Goal: Transaction & Acquisition: Purchase product/service

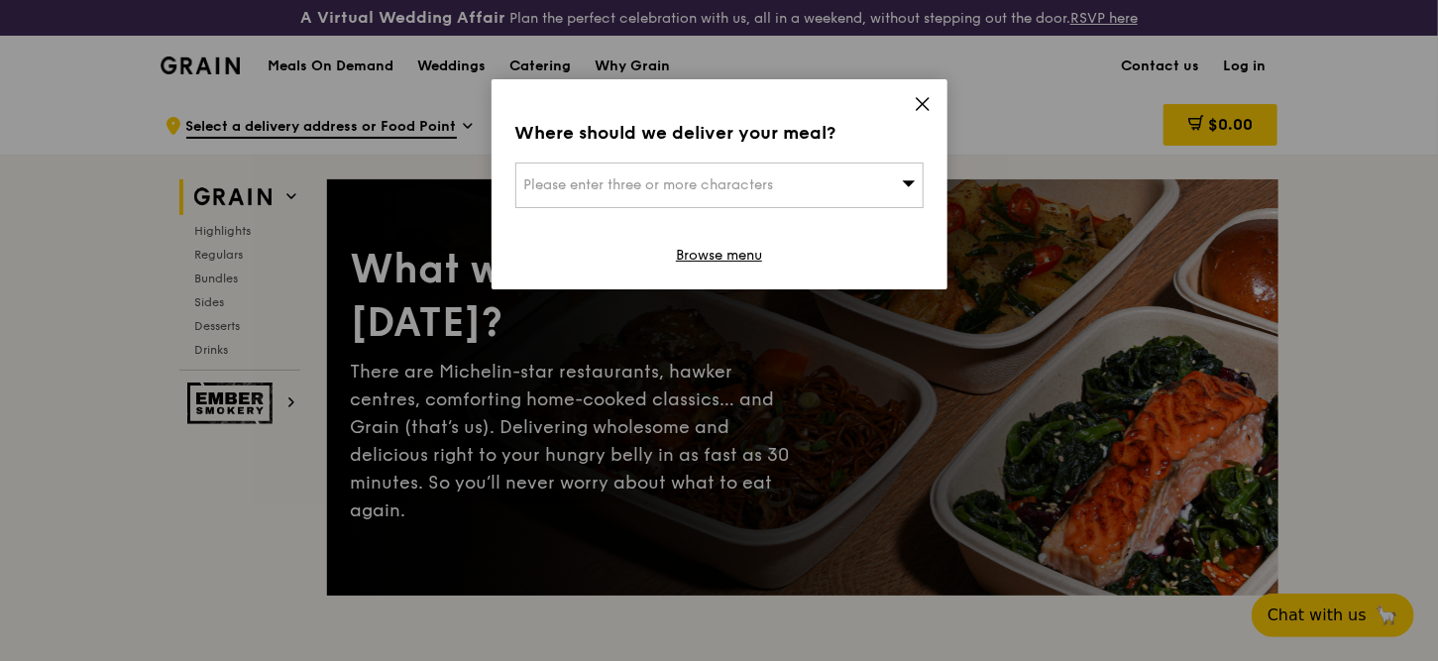
click at [918, 103] on icon at bounding box center [923, 104] width 18 height 18
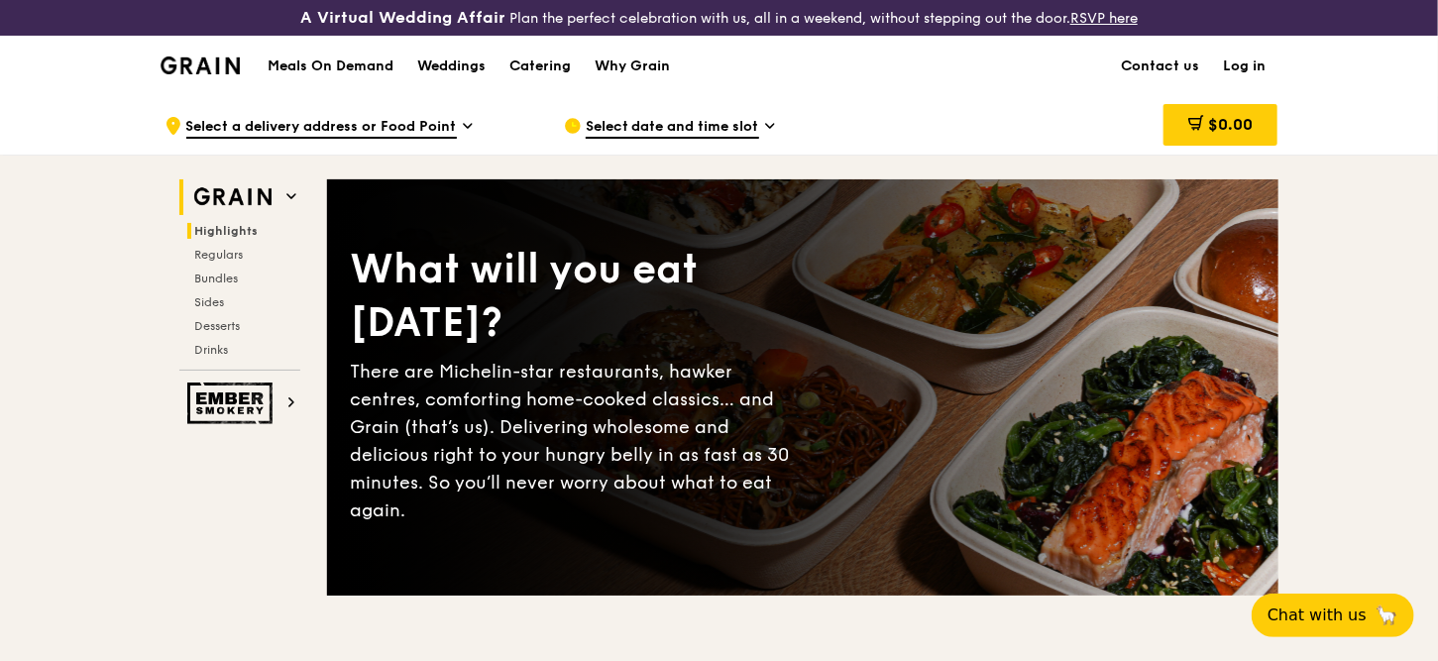
click at [234, 232] on span "Highlights" at bounding box center [226, 231] width 63 height 14
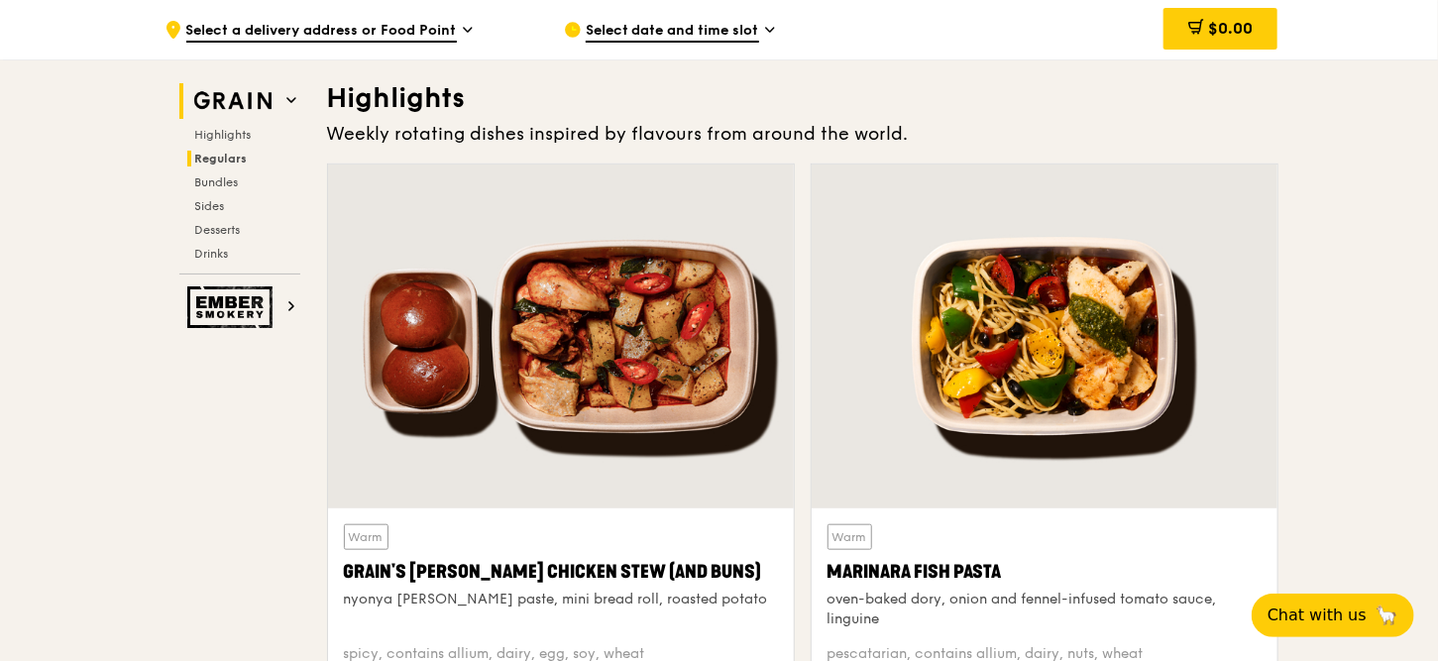
scroll to position [595, 0]
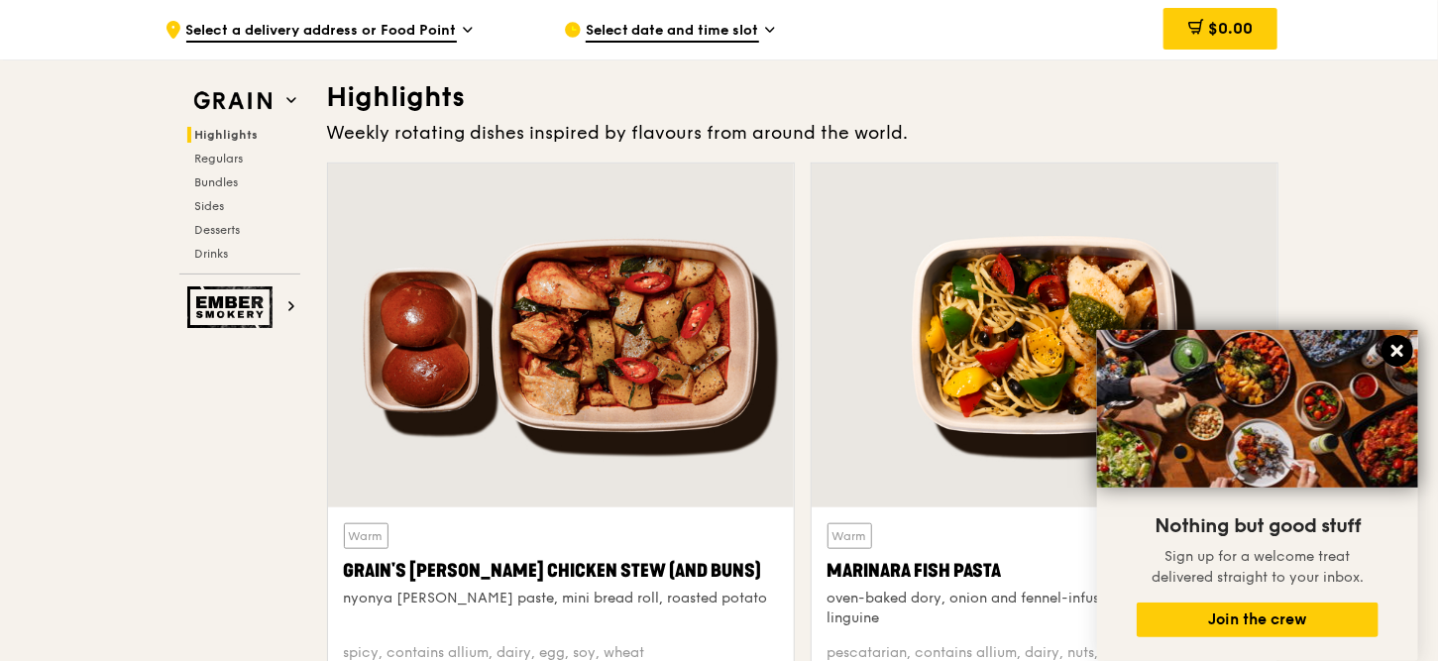
click at [1403, 354] on icon at bounding box center [1397, 351] width 18 height 18
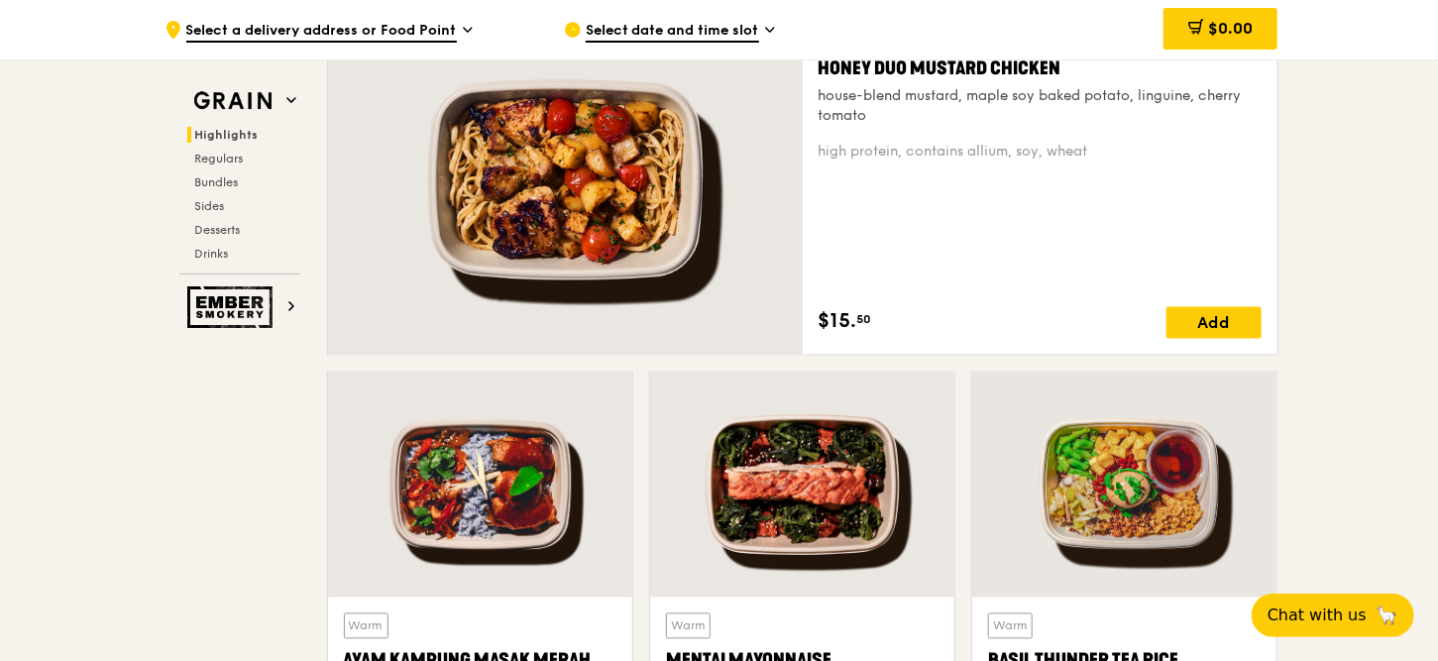
scroll to position [1289, 0]
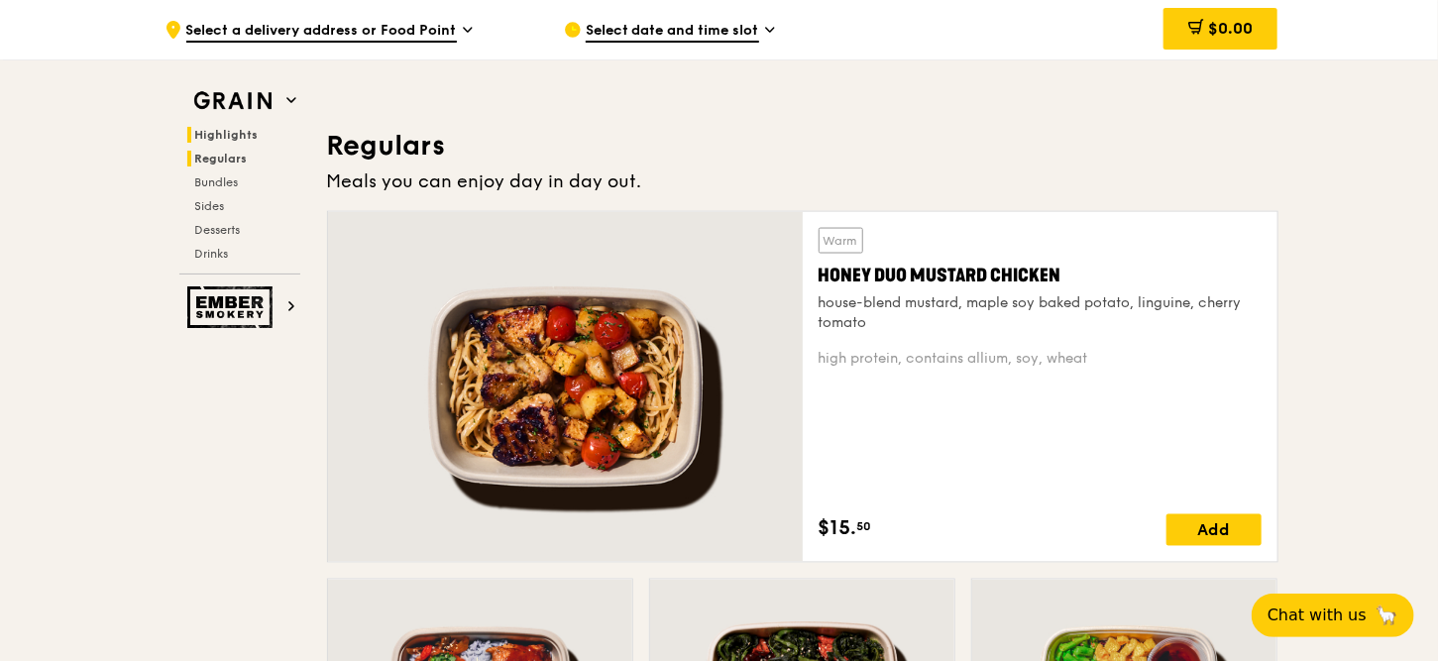
click at [227, 159] on span "Regulars" at bounding box center [221, 159] width 53 height 14
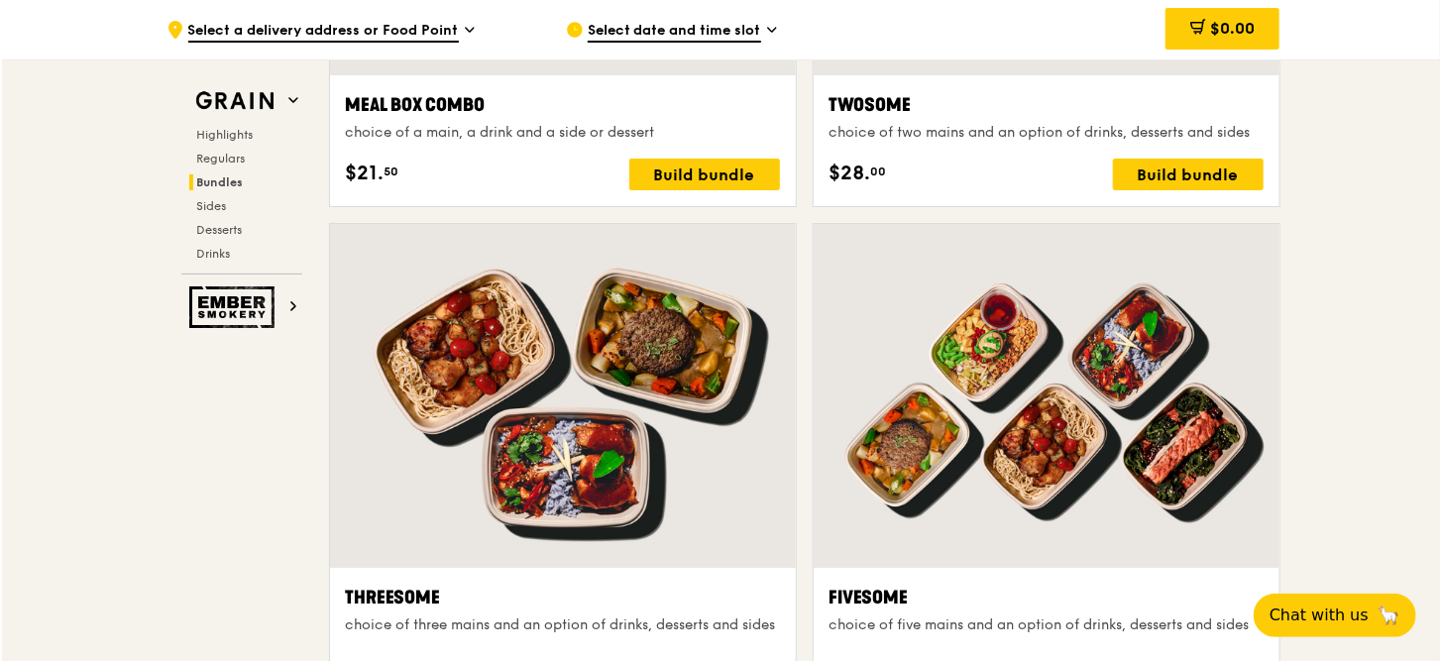
scroll to position [3517, 0]
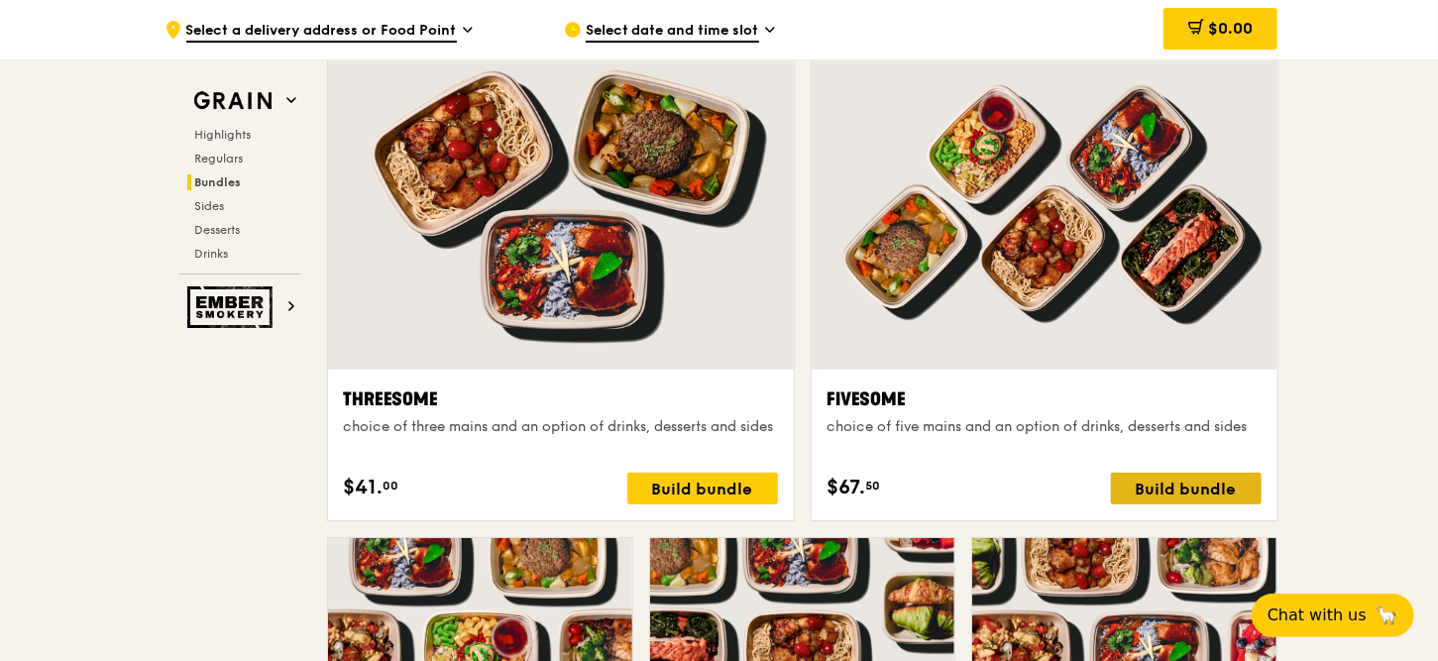
click at [1215, 482] on div "Build bundle" at bounding box center [1186, 489] width 151 height 32
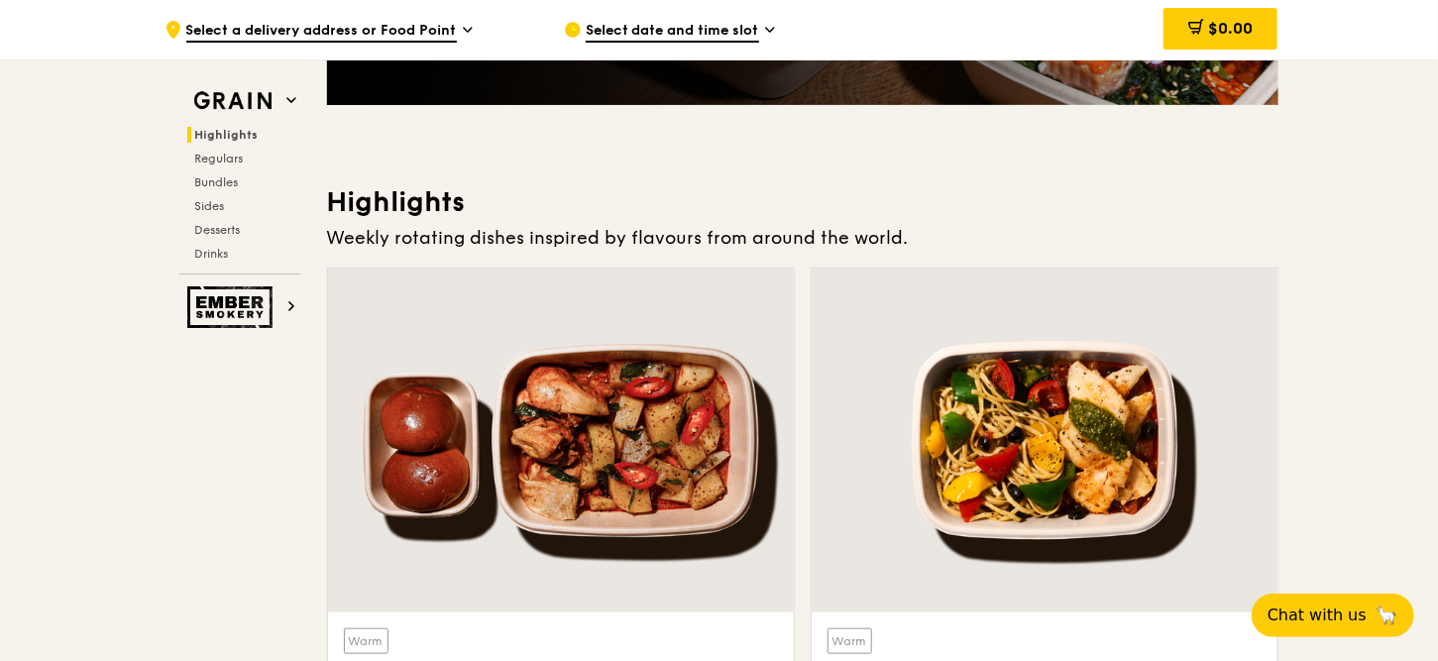
scroll to position [198, 0]
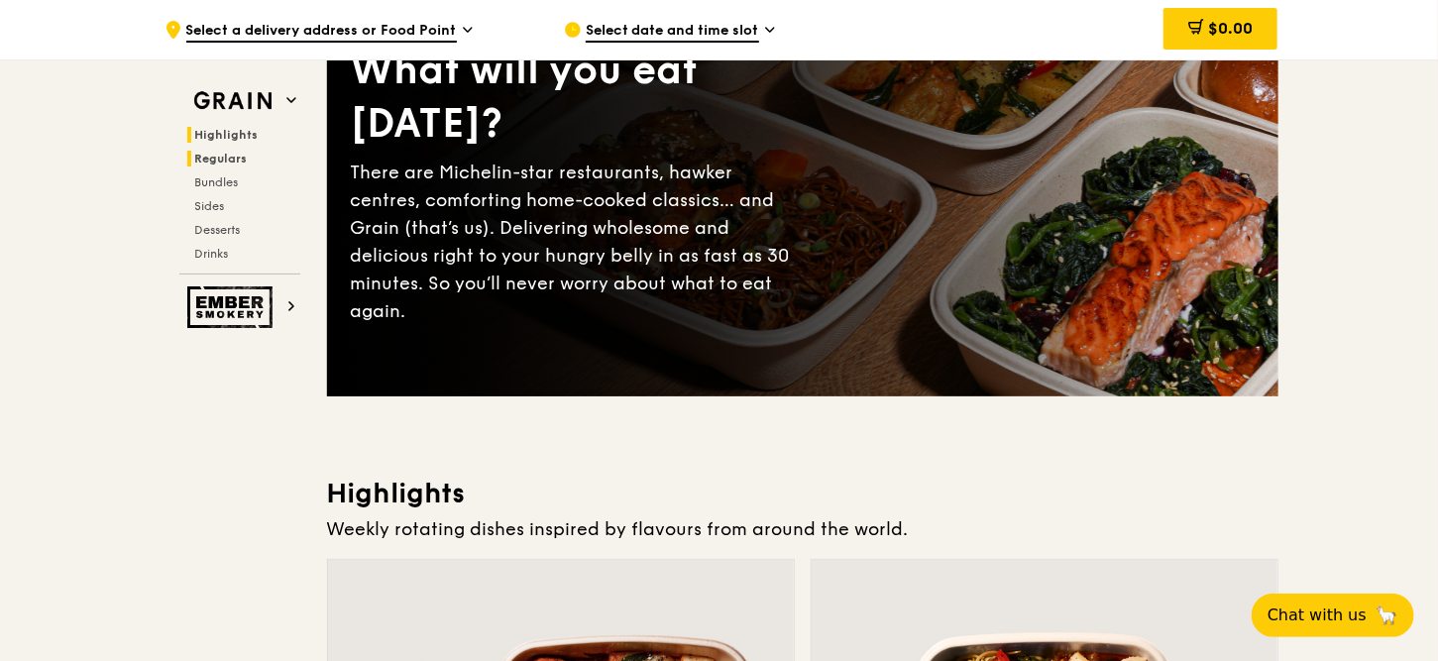
click at [221, 159] on span "Regulars" at bounding box center [221, 159] width 53 height 14
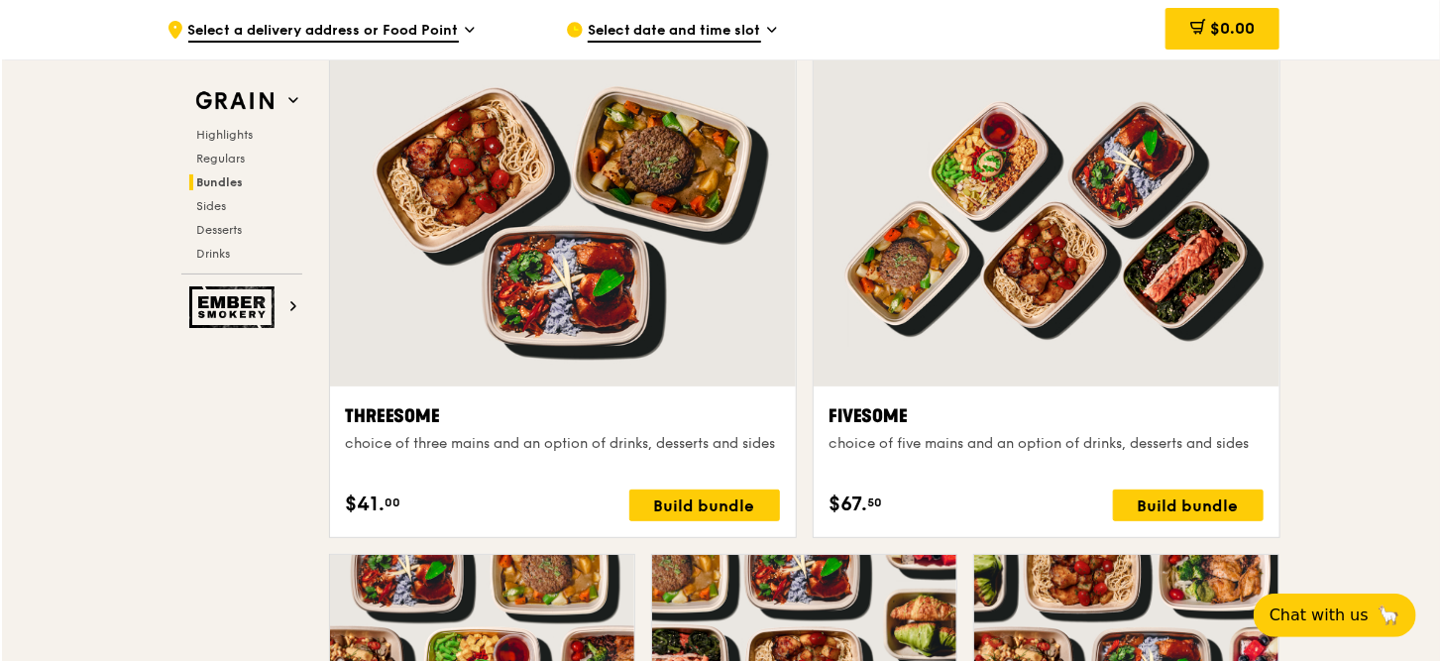
scroll to position [3616, 0]
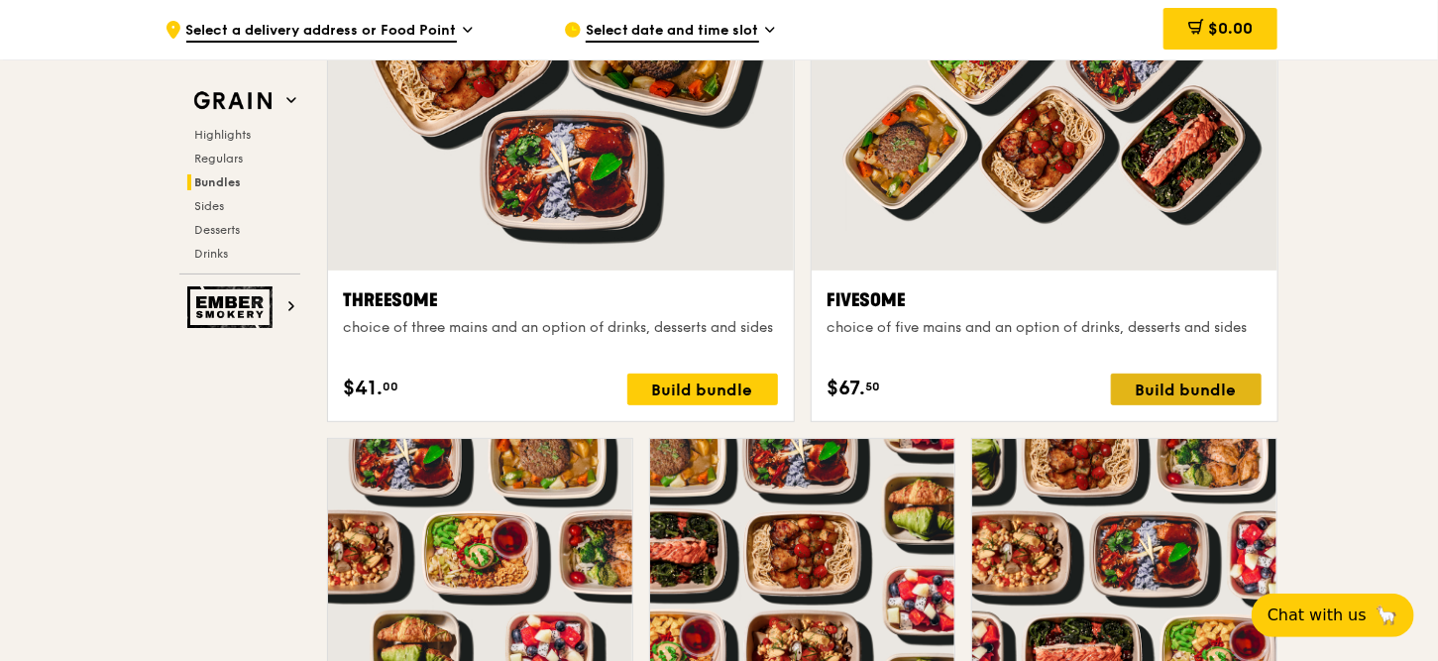
click at [1186, 377] on div "Build bundle" at bounding box center [1186, 390] width 151 height 32
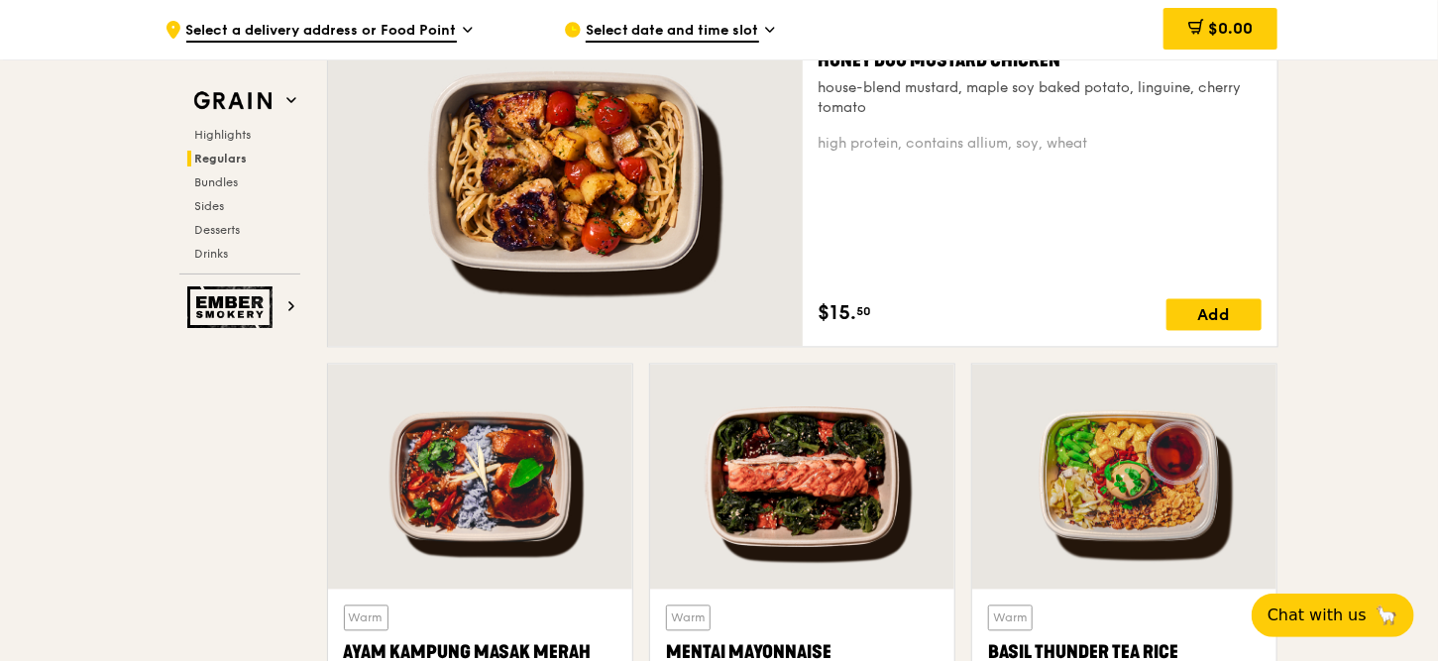
scroll to position [1436, 0]
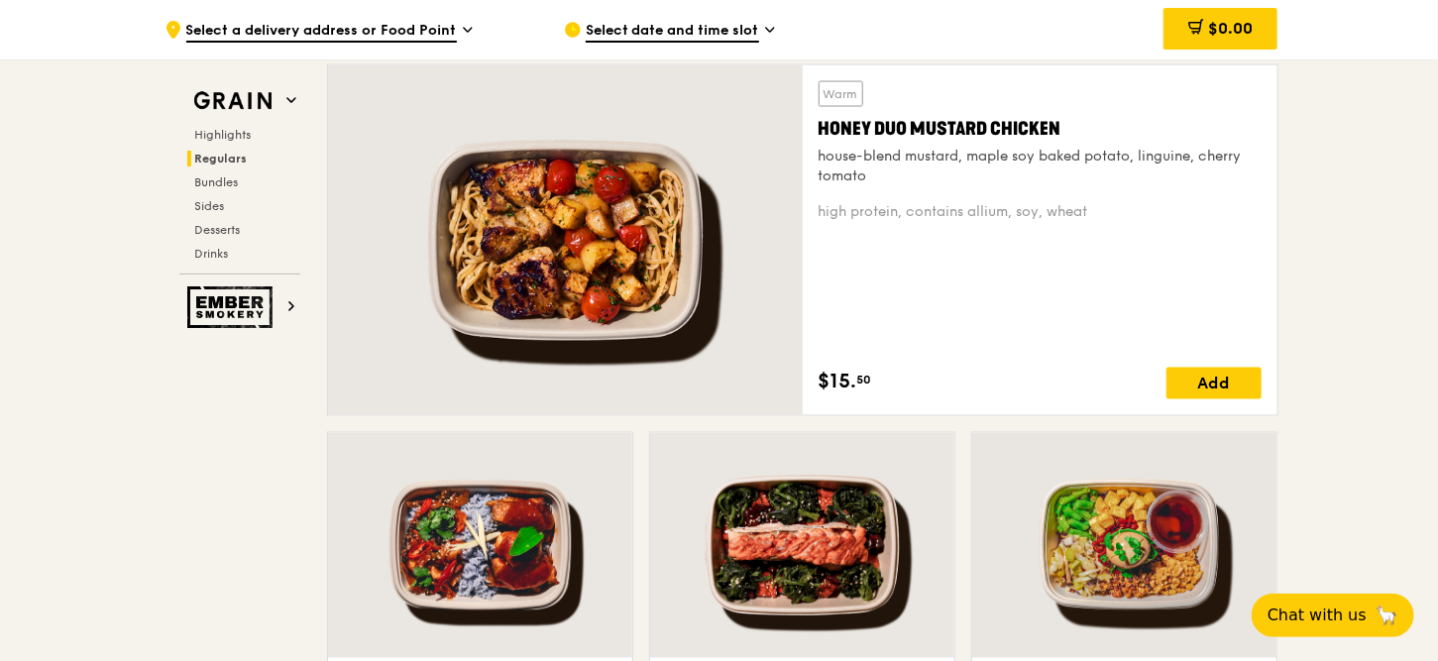
click at [993, 212] on div "high protein, contains allium, soy, wheat" at bounding box center [1040, 212] width 443 height 20
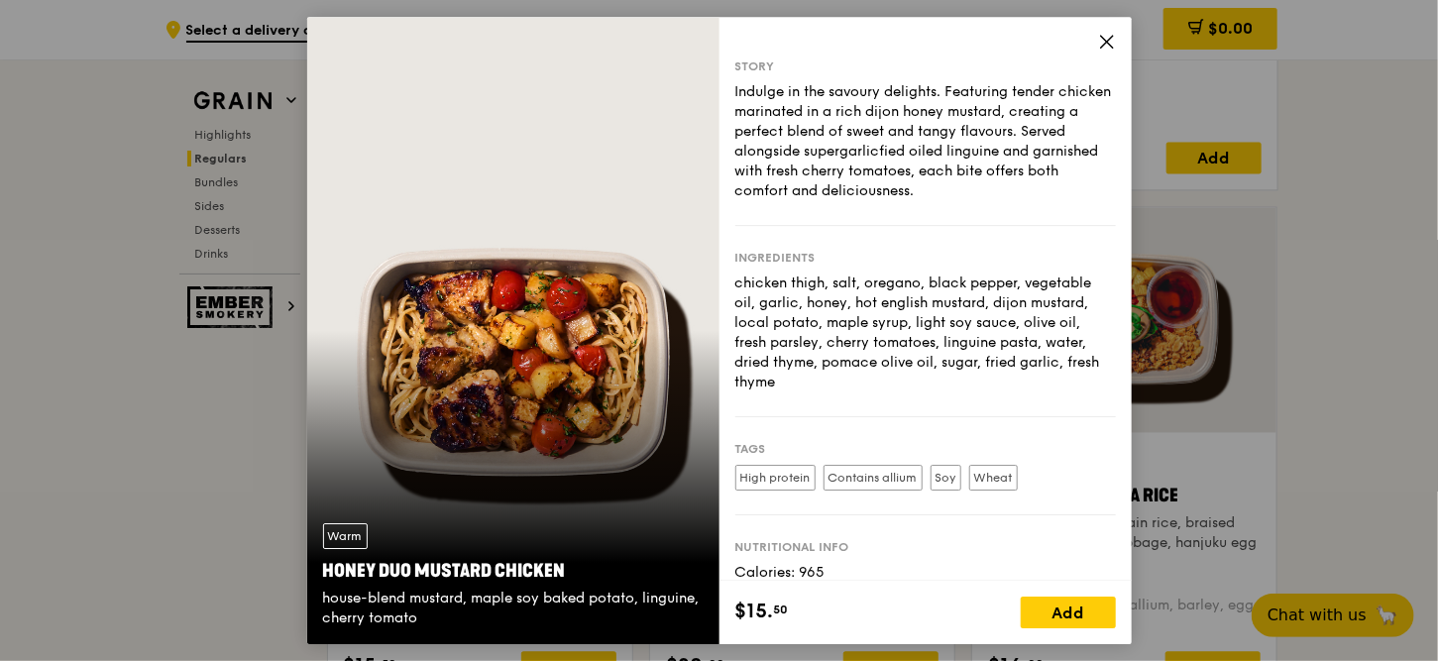
scroll to position [1634, 0]
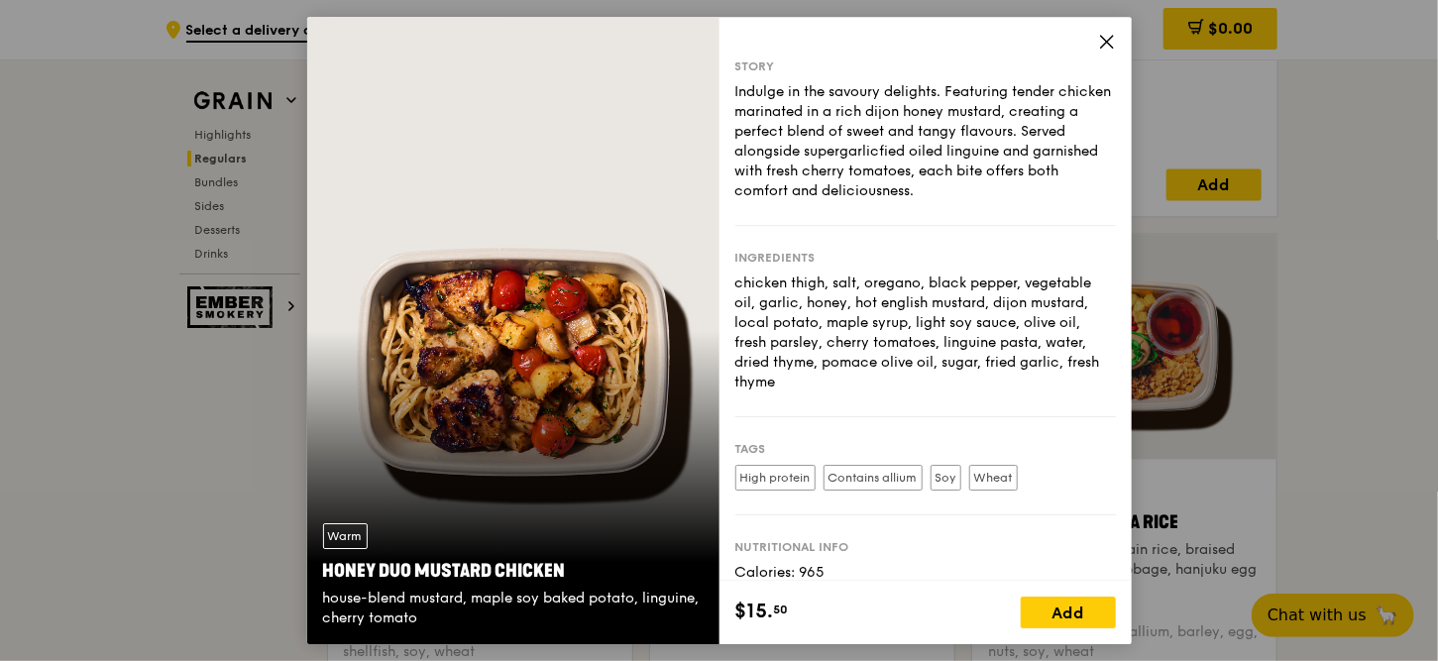
click at [1104, 40] on icon at bounding box center [1107, 42] width 12 height 12
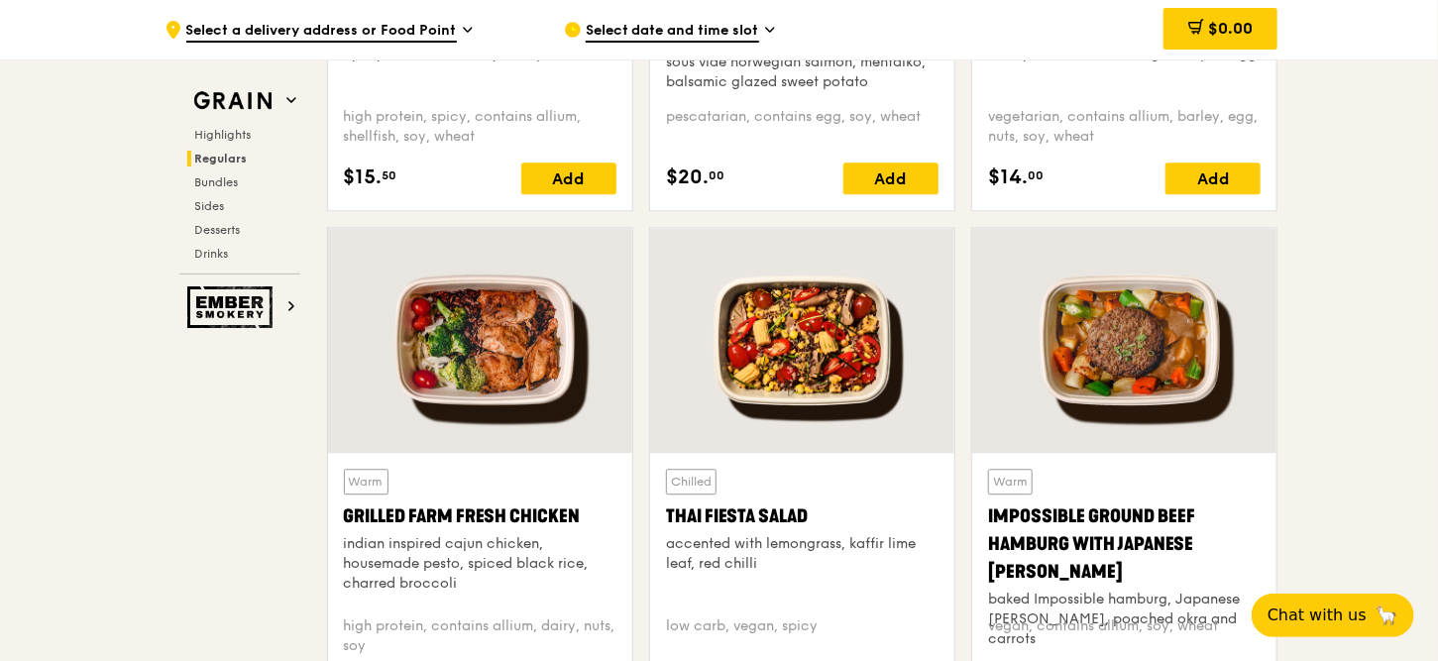
scroll to position [2229, 0]
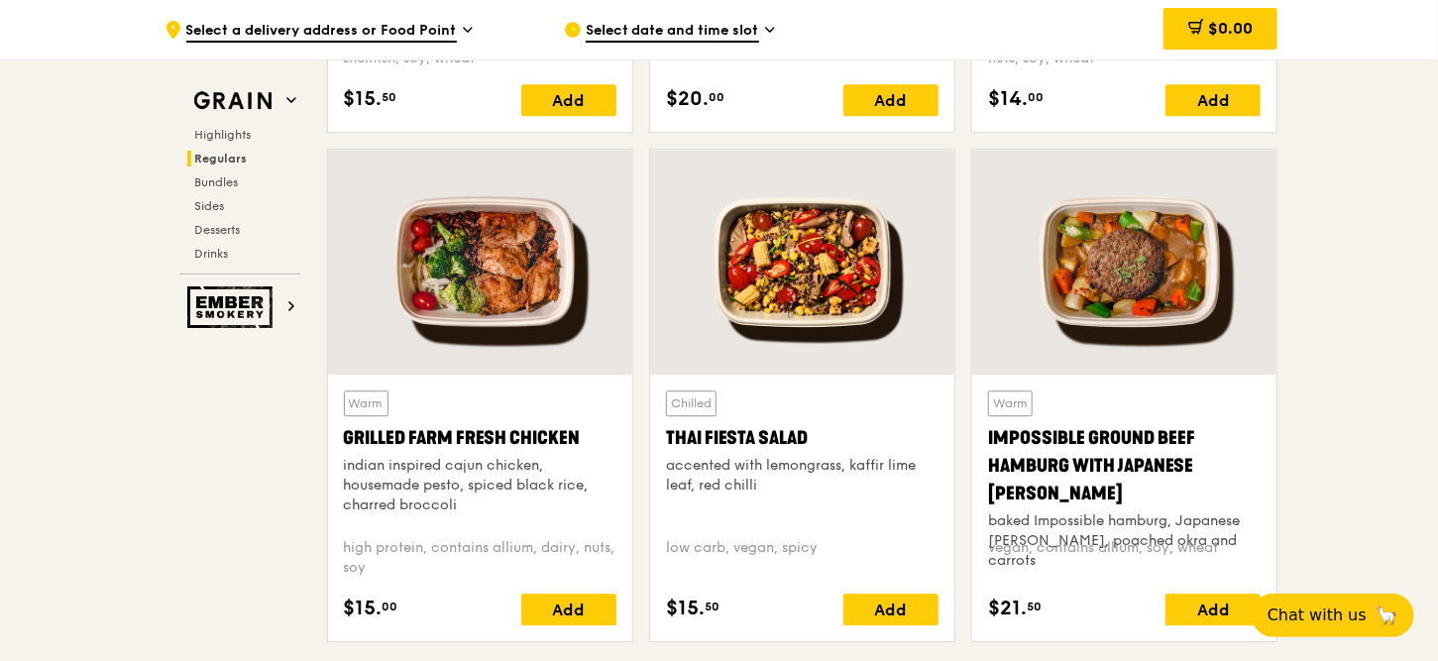
click at [831, 271] on div at bounding box center [802, 262] width 304 height 225
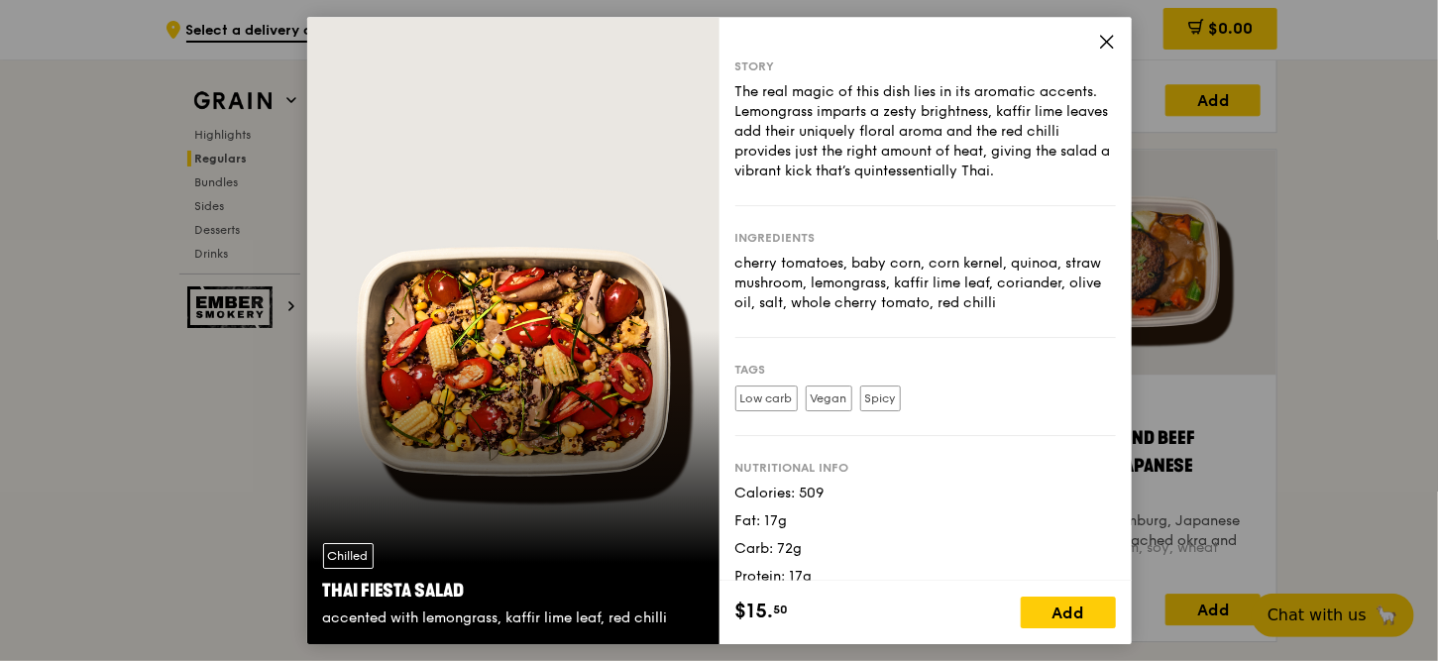
click at [1107, 42] on icon at bounding box center [1107, 42] width 12 height 12
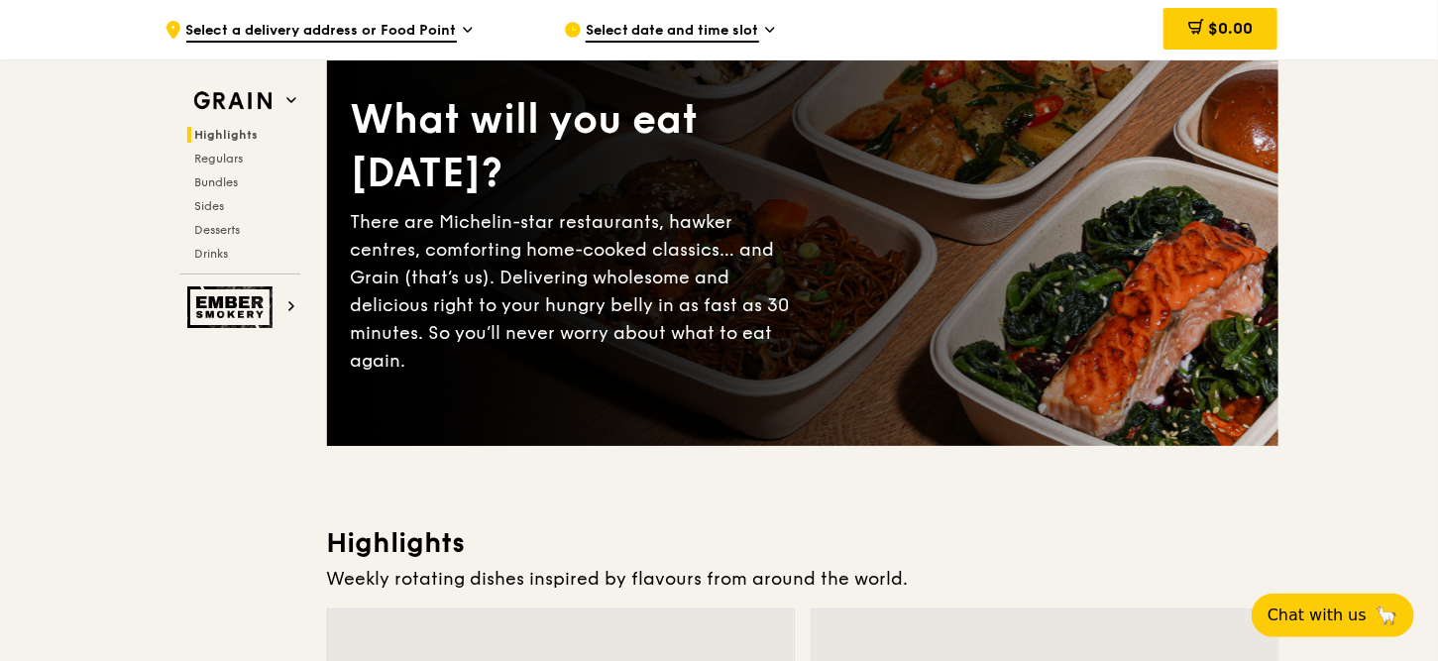
scroll to position [0, 0]
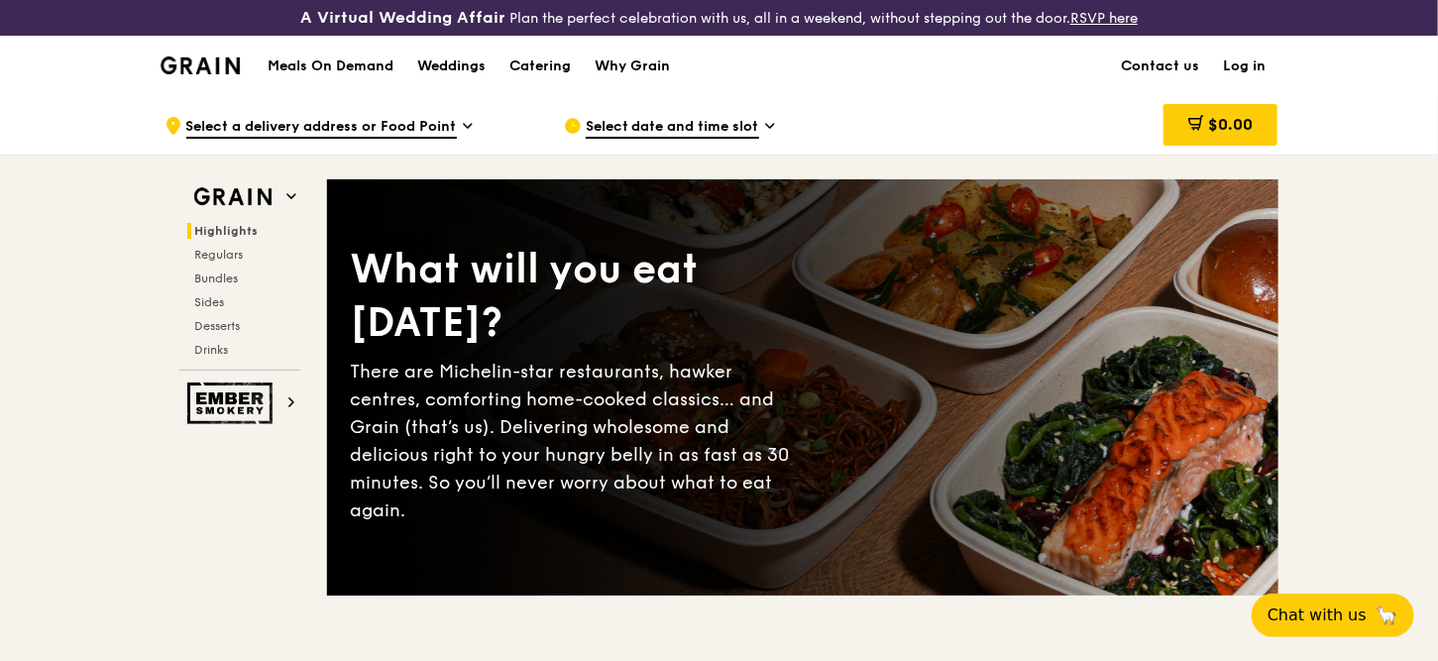
click at [351, 61] on h1 "Meals On Demand" at bounding box center [331, 66] width 126 height 20
click at [358, 62] on h1 "Meals On Demand" at bounding box center [331, 66] width 126 height 20
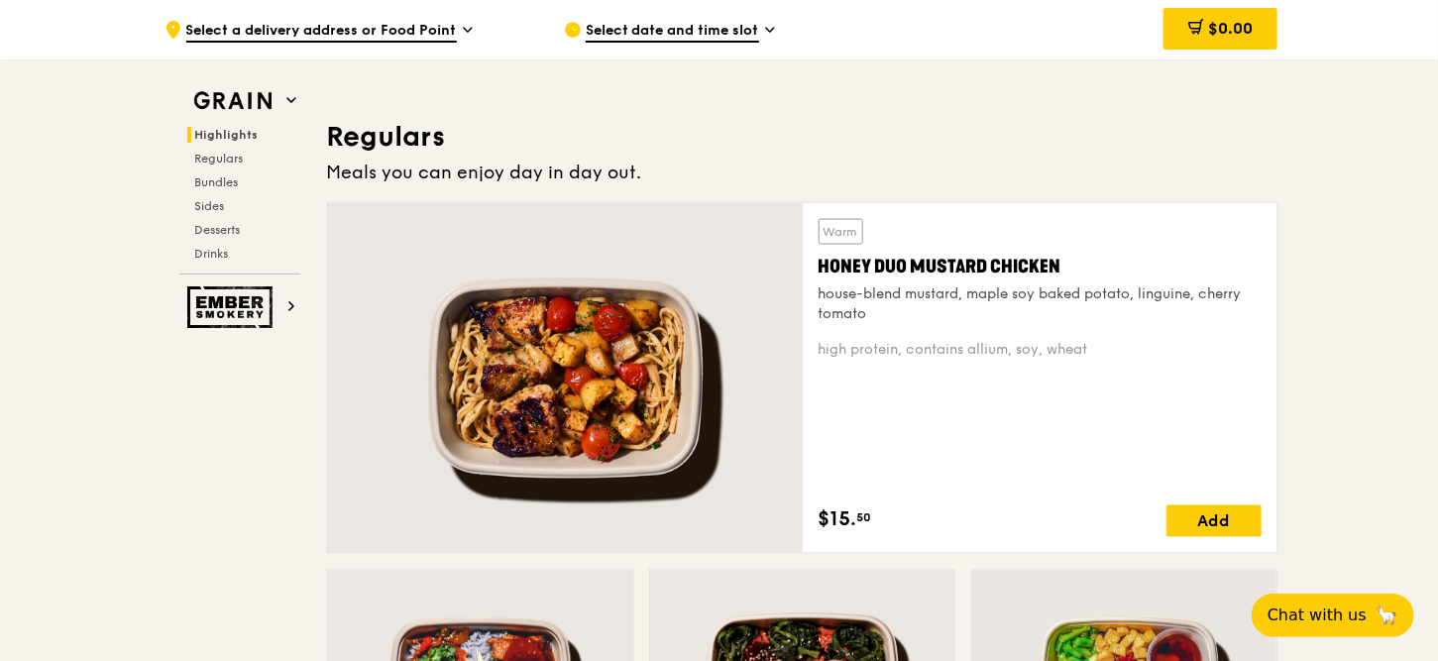
scroll to position [1288, 0]
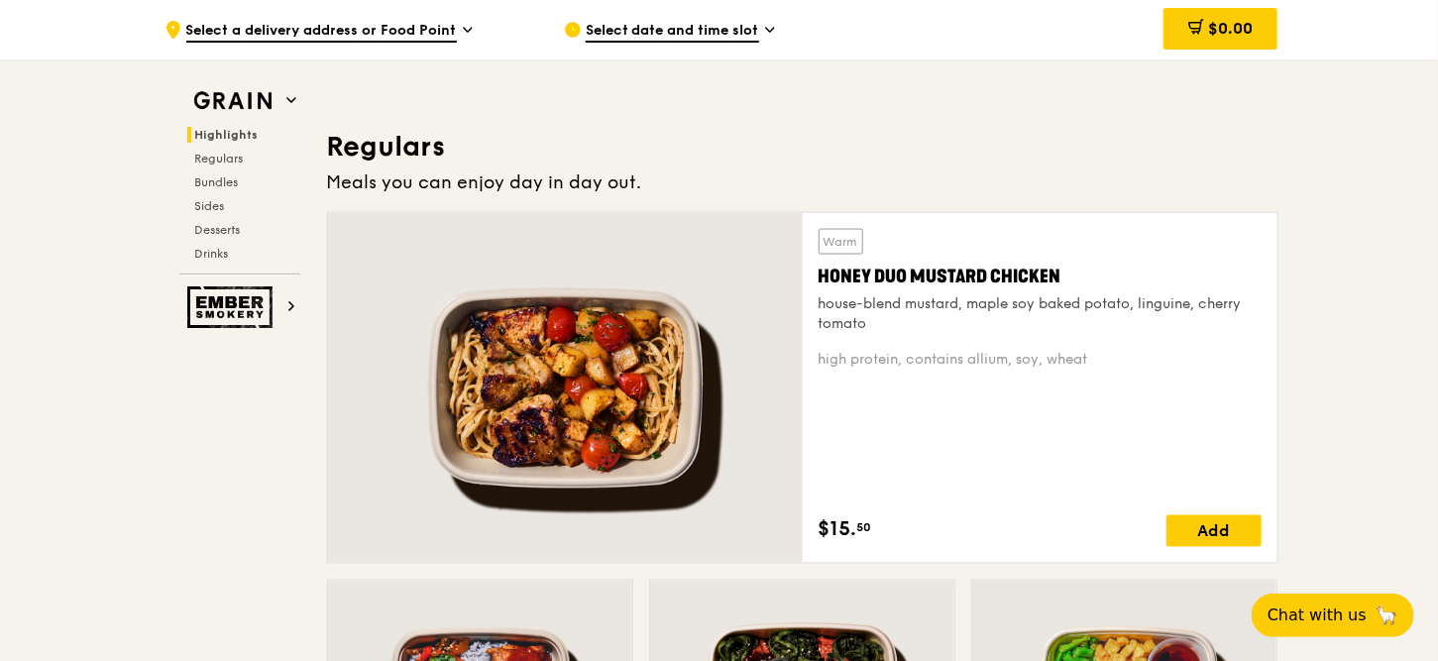
drag, startPoint x: 819, startPoint y: 270, endPoint x: 1062, endPoint y: 271, distance: 243.8
click at [1062, 271] on div "Honey Duo Mustard Chicken" at bounding box center [1040, 277] width 443 height 28
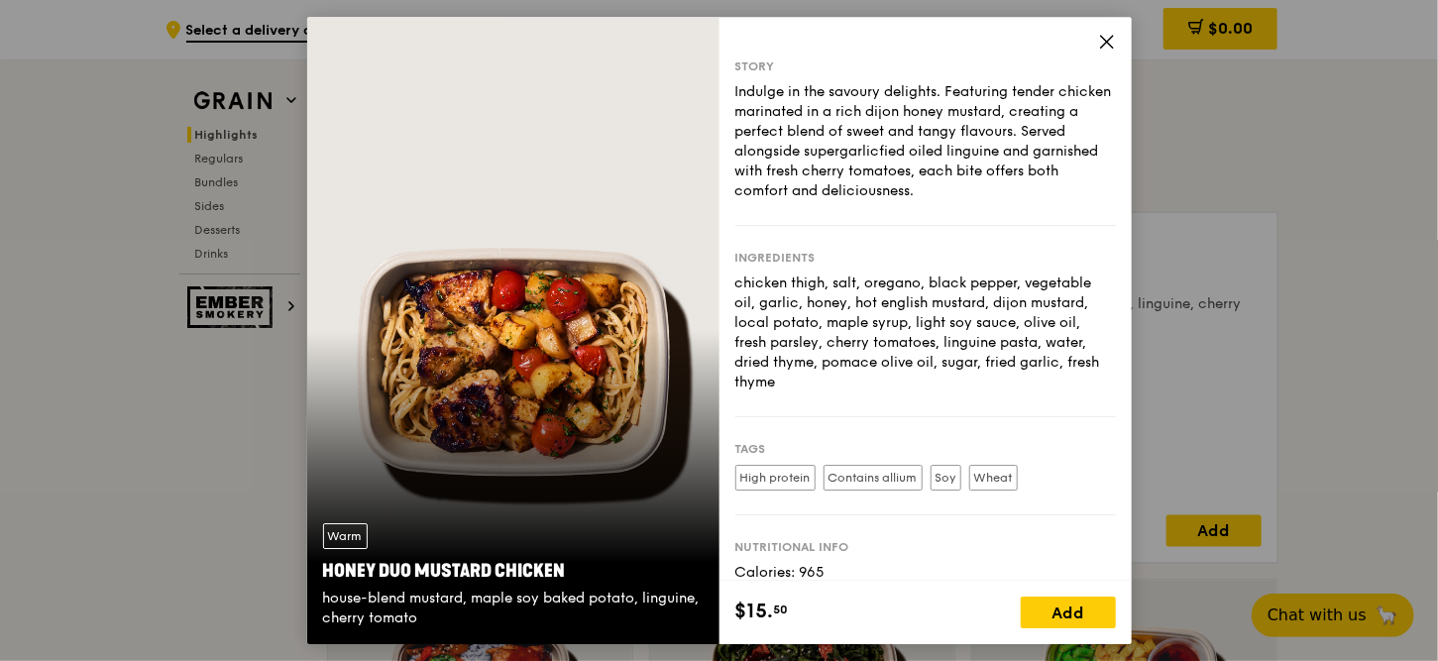
copy div "Honey Duo Mustard Chicken"
click at [1106, 45] on icon at bounding box center [1107, 42] width 18 height 18
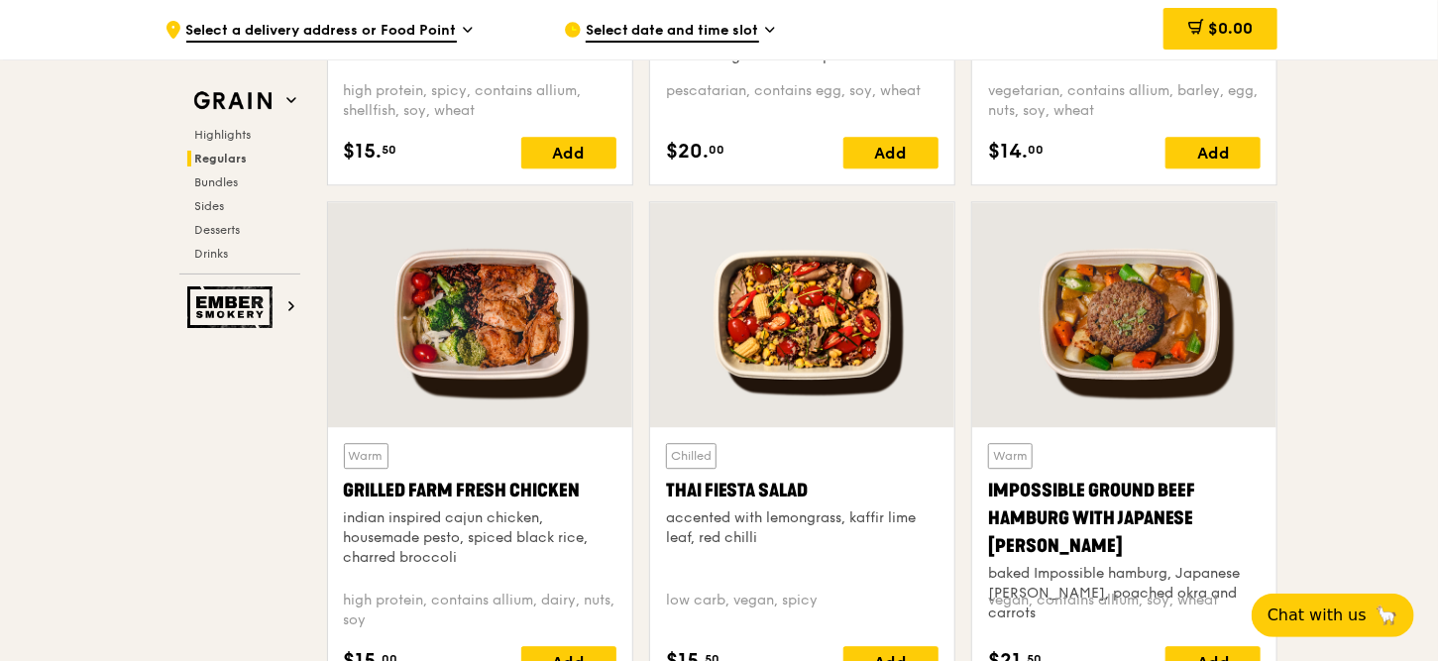
scroll to position [2279, 0]
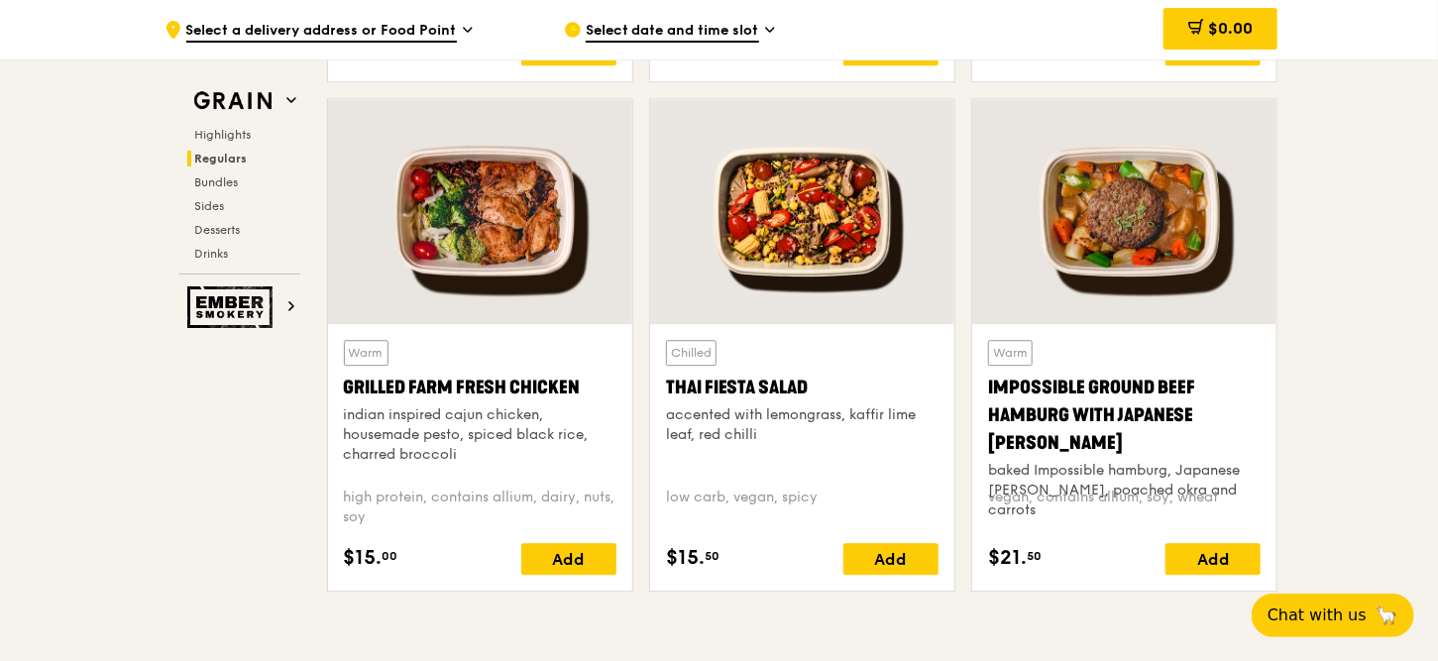
click at [462, 248] on div at bounding box center [480, 211] width 304 height 225
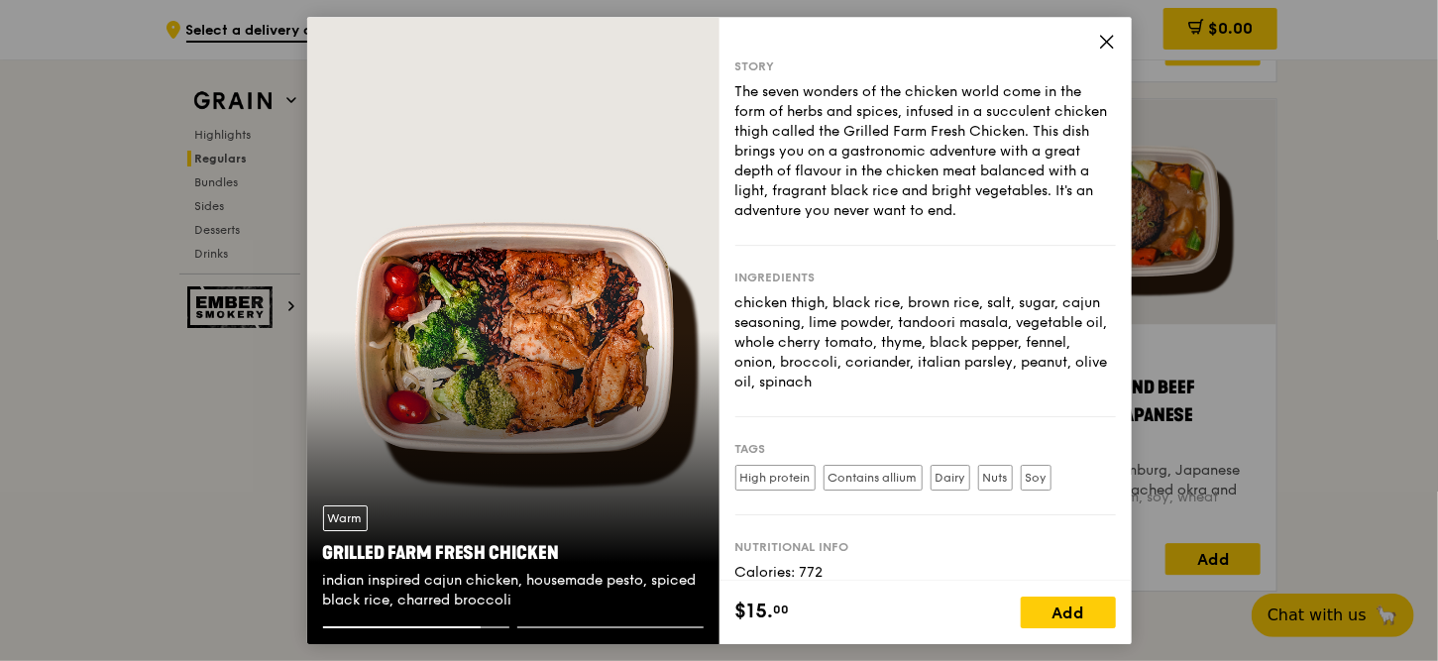
click at [1107, 41] on icon at bounding box center [1107, 42] width 12 height 12
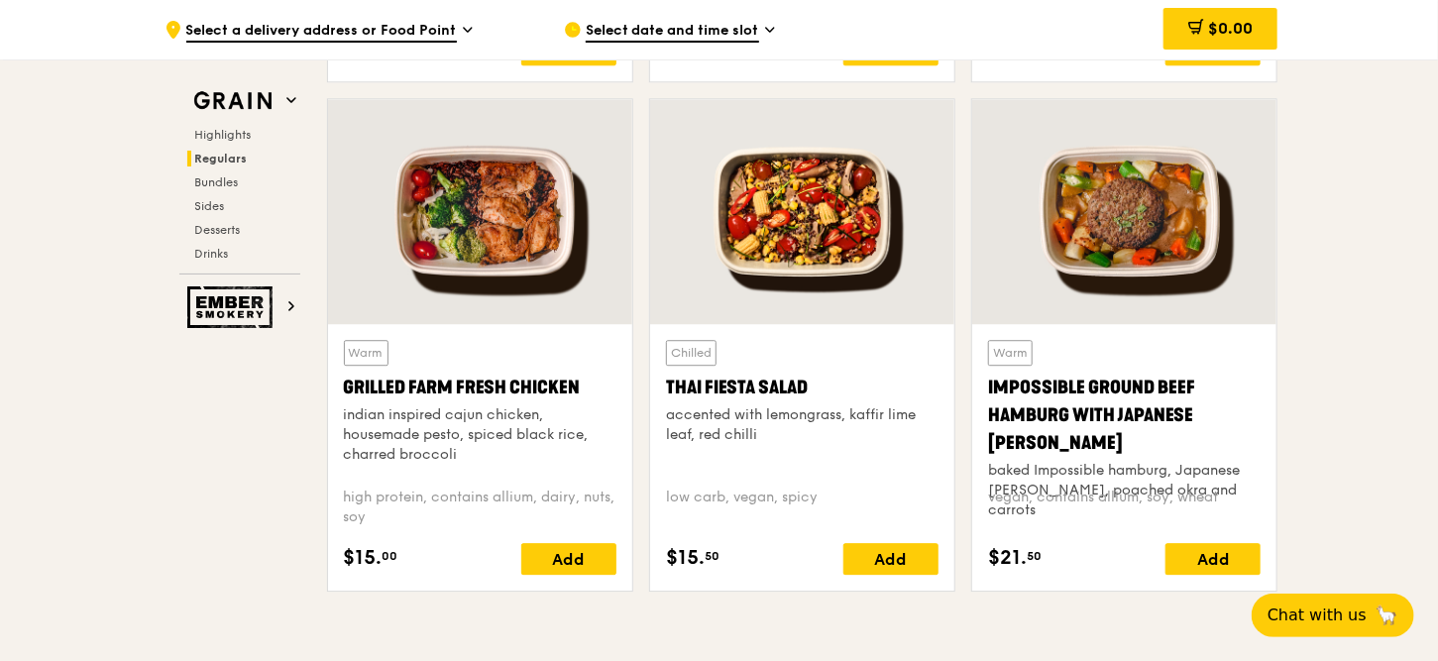
click at [350, 381] on div "Grilled Farm Fresh Chicken" at bounding box center [480, 388] width 273 height 28
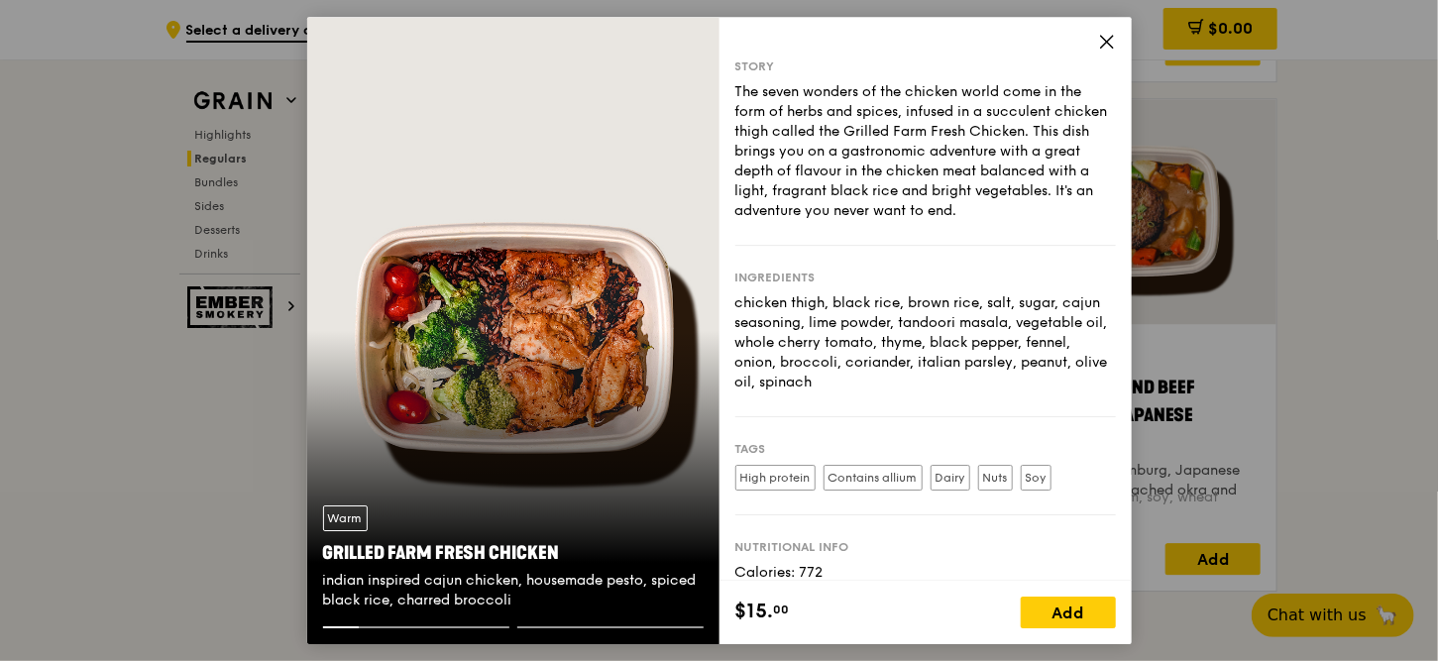
click at [1105, 41] on icon at bounding box center [1107, 42] width 12 height 12
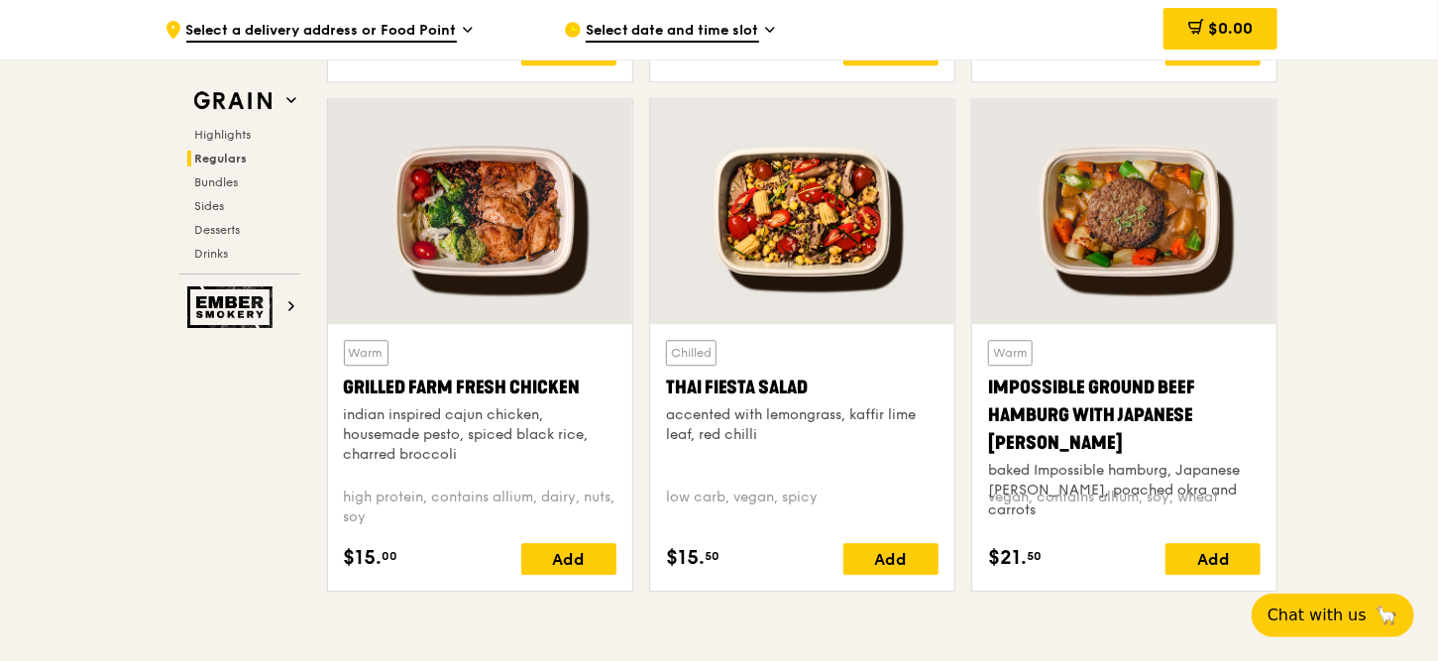
drag, startPoint x: 345, startPoint y: 381, endPoint x: 592, endPoint y: 380, distance: 246.8
click at [592, 380] on div "Grilled Farm Fresh Chicken" at bounding box center [480, 388] width 273 height 28
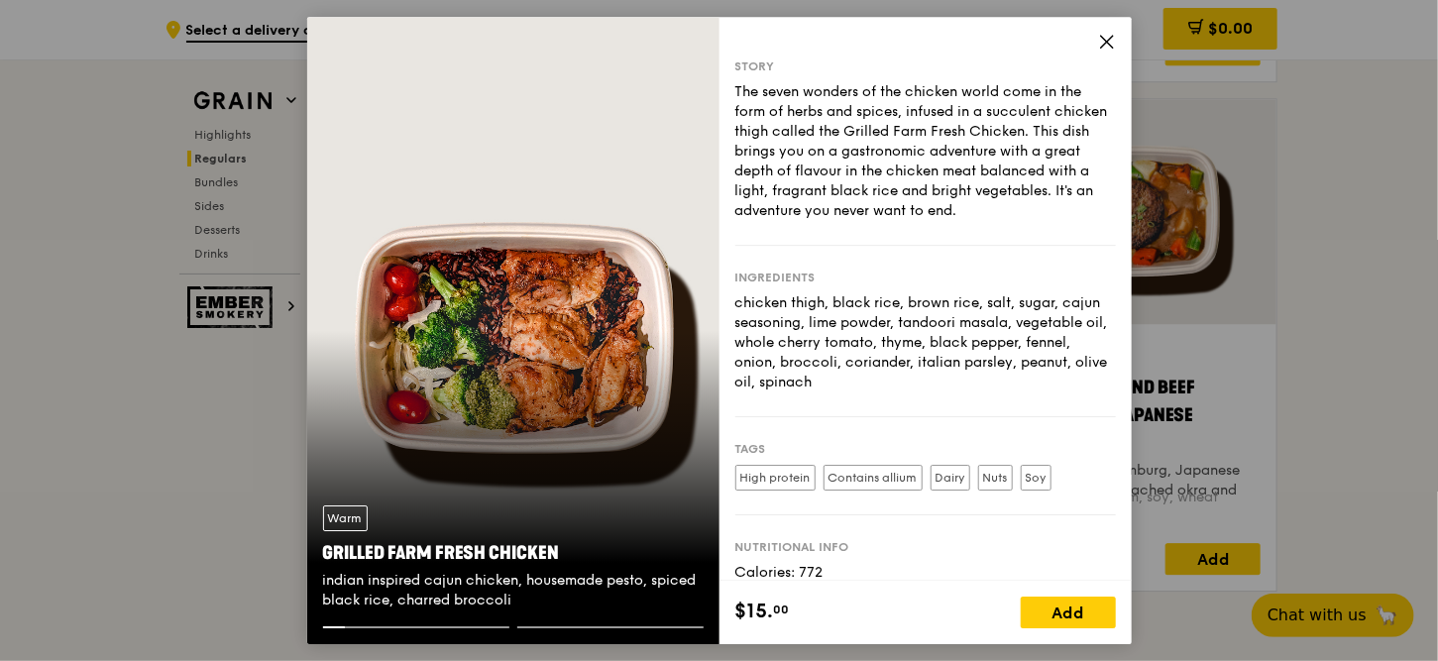
copy div "Grilled Farm Fresh Chicken"
click at [822, 343] on div "chicken thigh, black rice, brown rice, salt, sugar, cajun seasoning, lime powde…" at bounding box center [925, 342] width 381 height 99
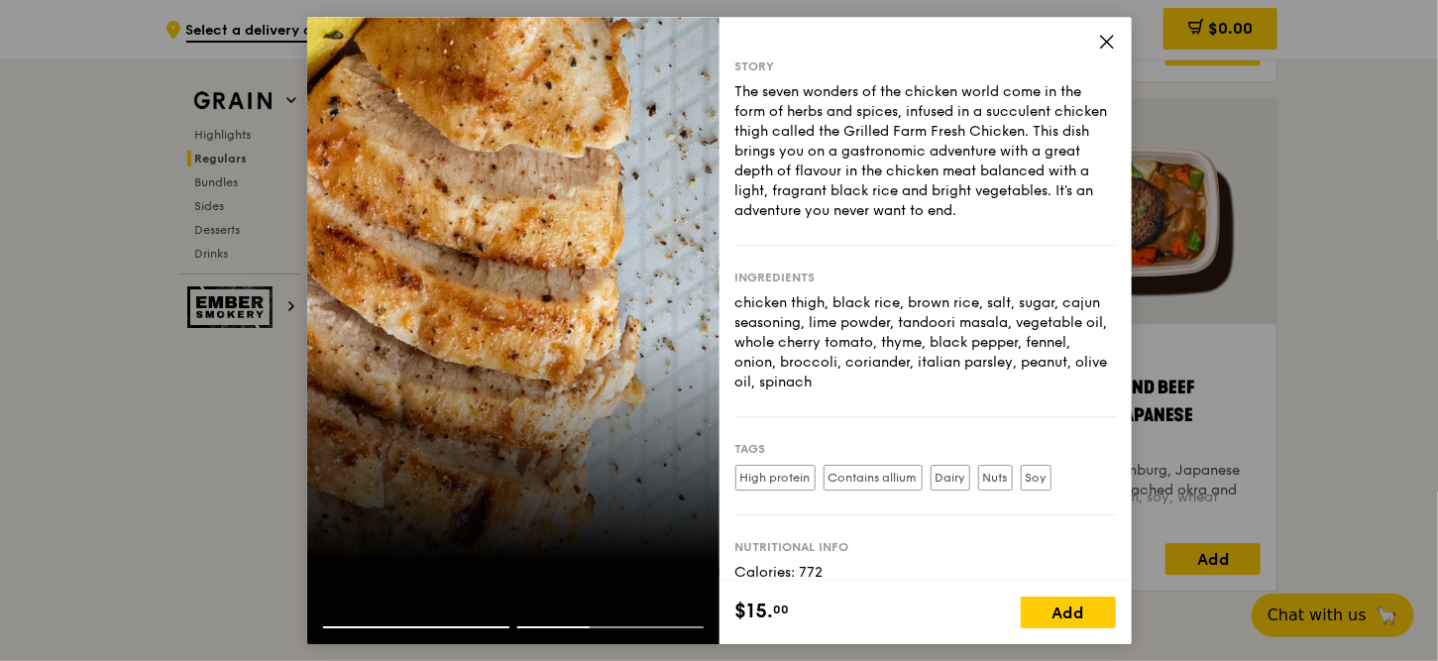
click at [1115, 33] on icon at bounding box center [1107, 42] width 18 height 18
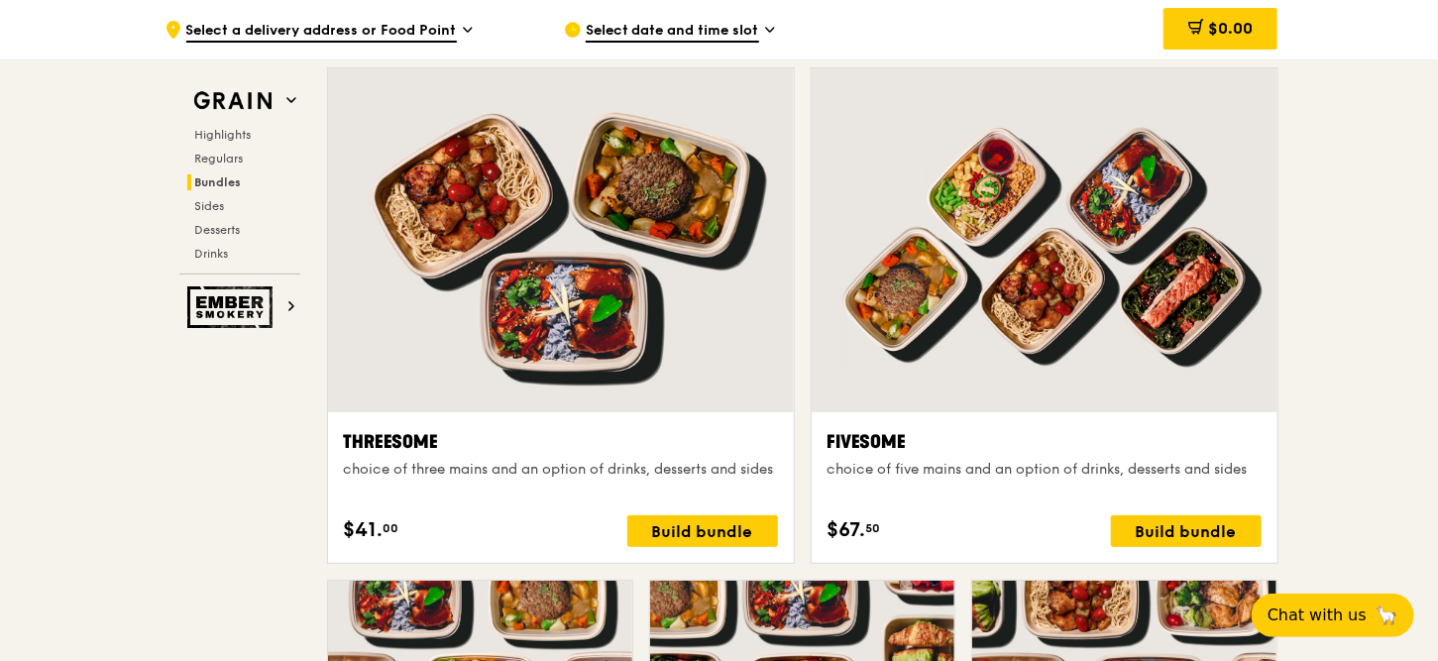
scroll to position [3369, 0]
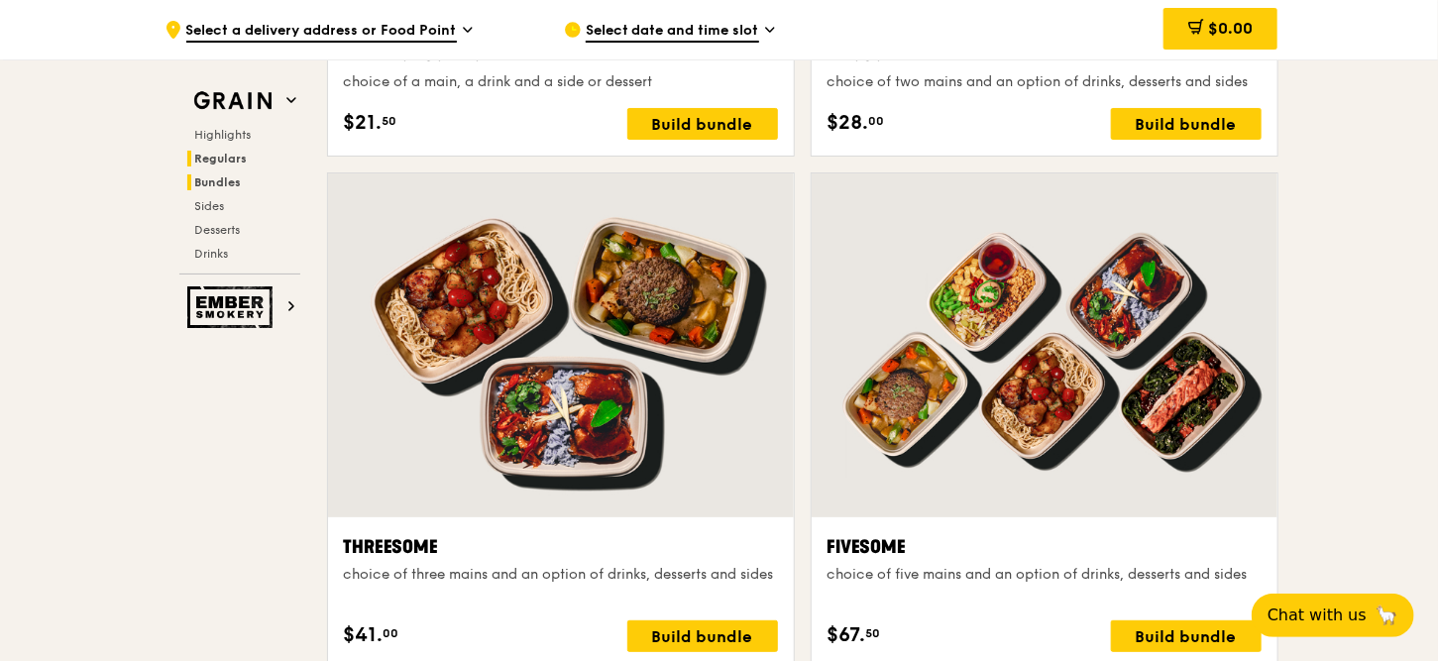
click at [224, 160] on span "Regulars" at bounding box center [221, 159] width 53 height 14
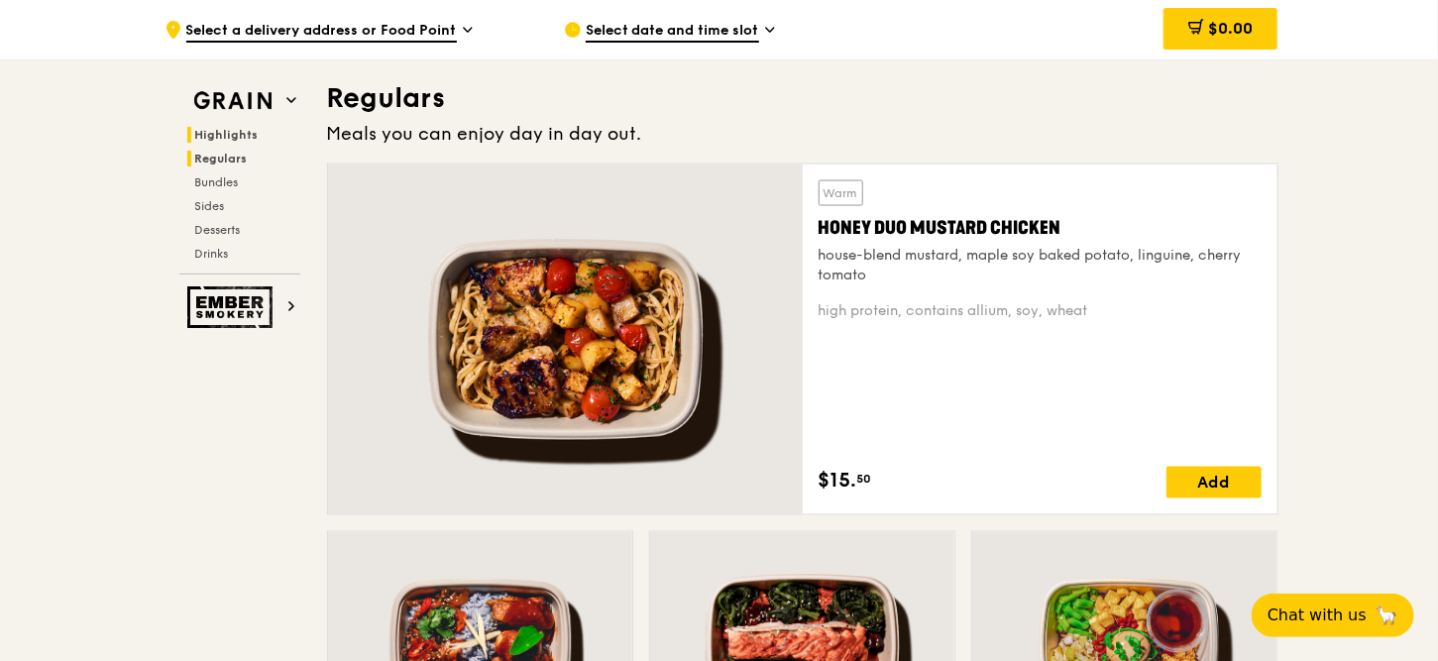
click at [237, 133] on span "Highlights" at bounding box center [226, 135] width 63 height 14
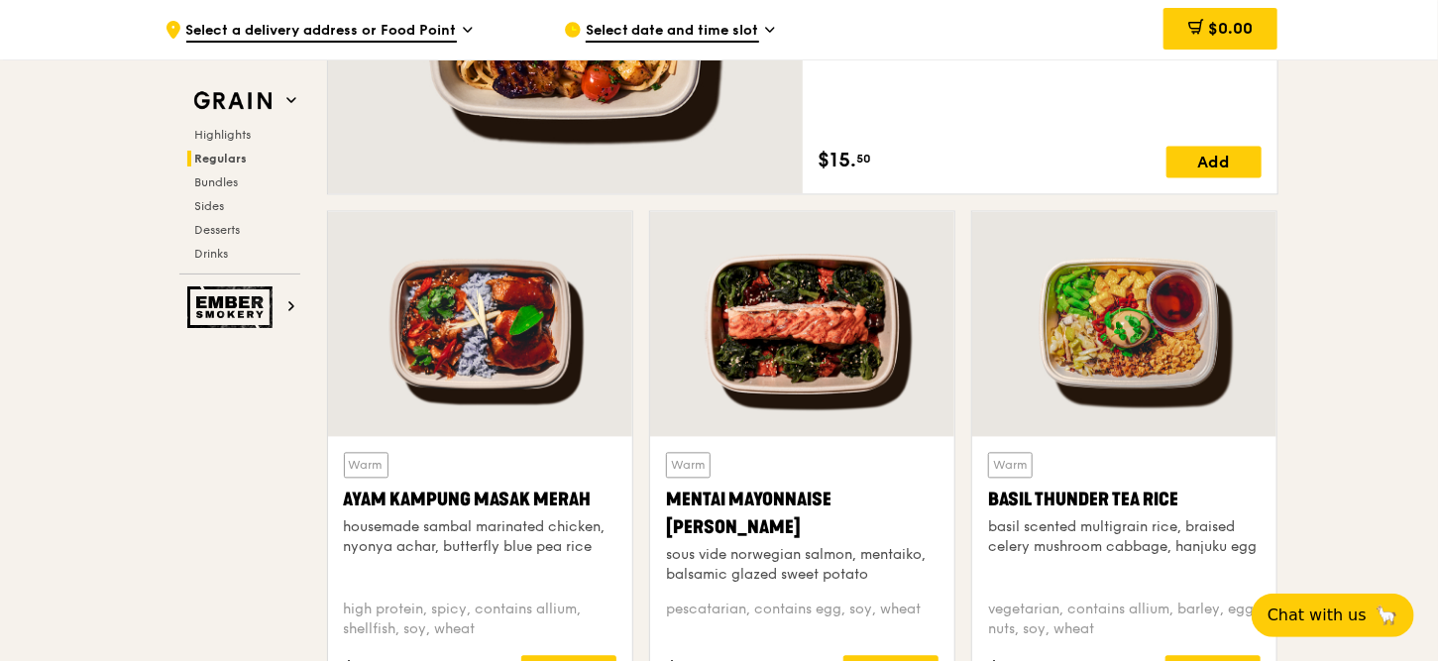
scroll to position [1683, 0]
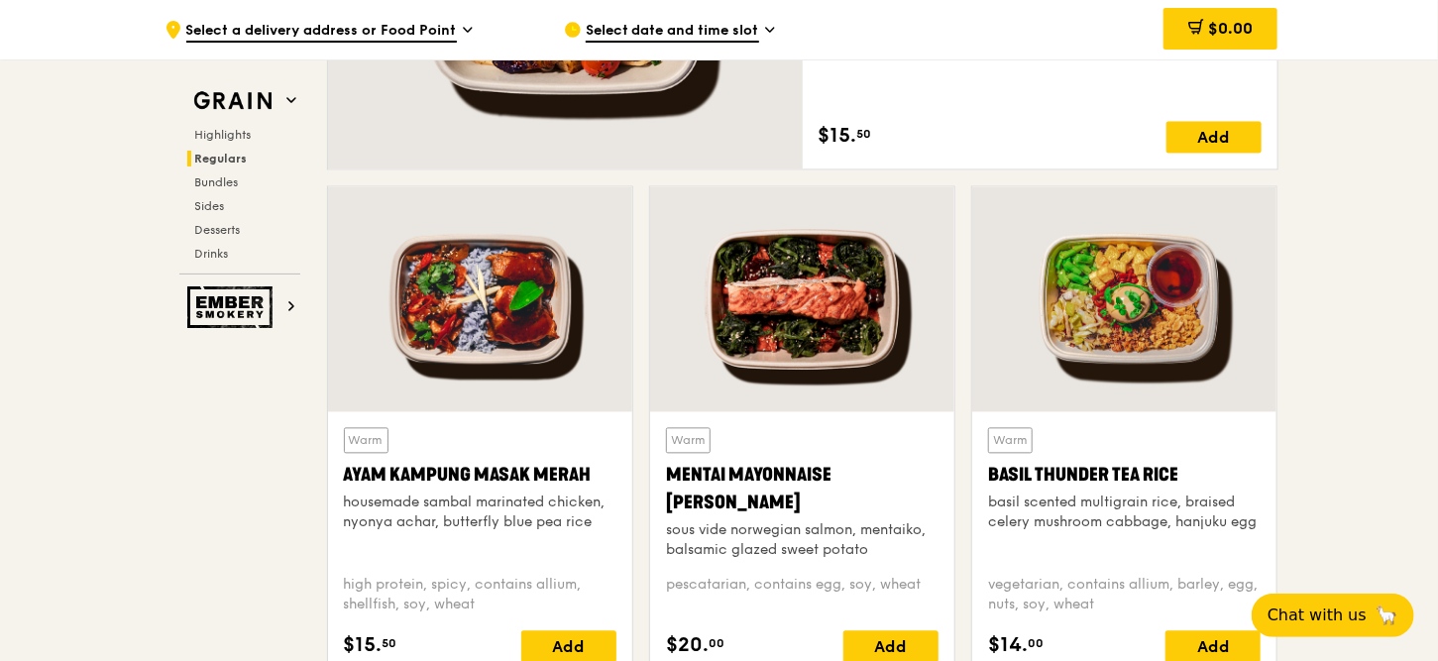
click at [823, 329] on div at bounding box center [802, 298] width 304 height 225
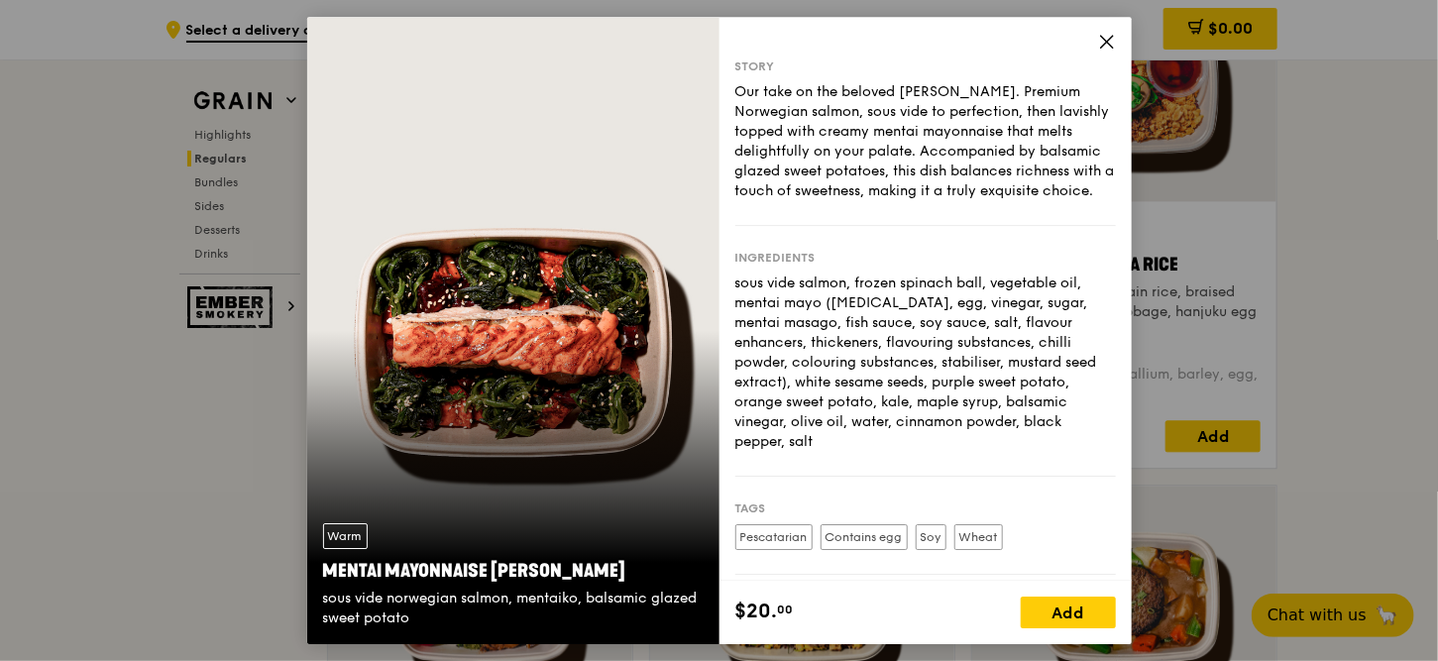
scroll to position [2079, 0]
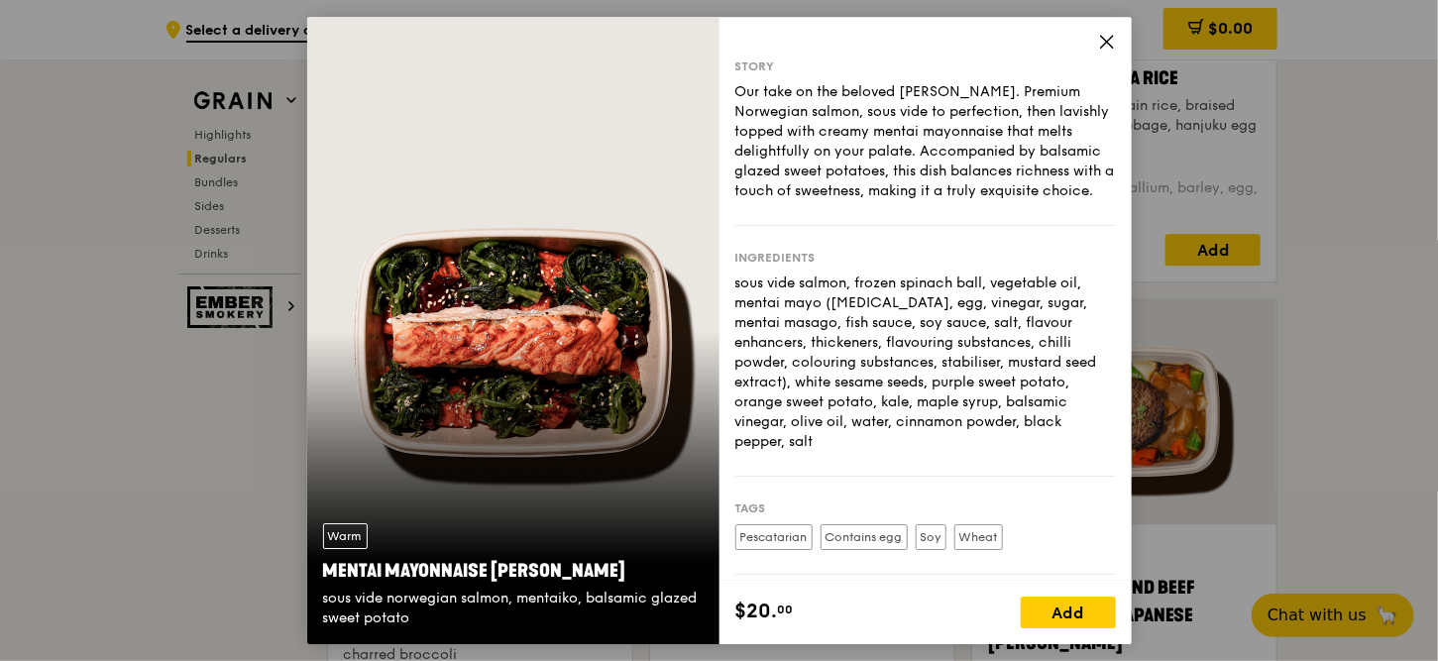
click at [1106, 44] on icon at bounding box center [1107, 42] width 18 height 18
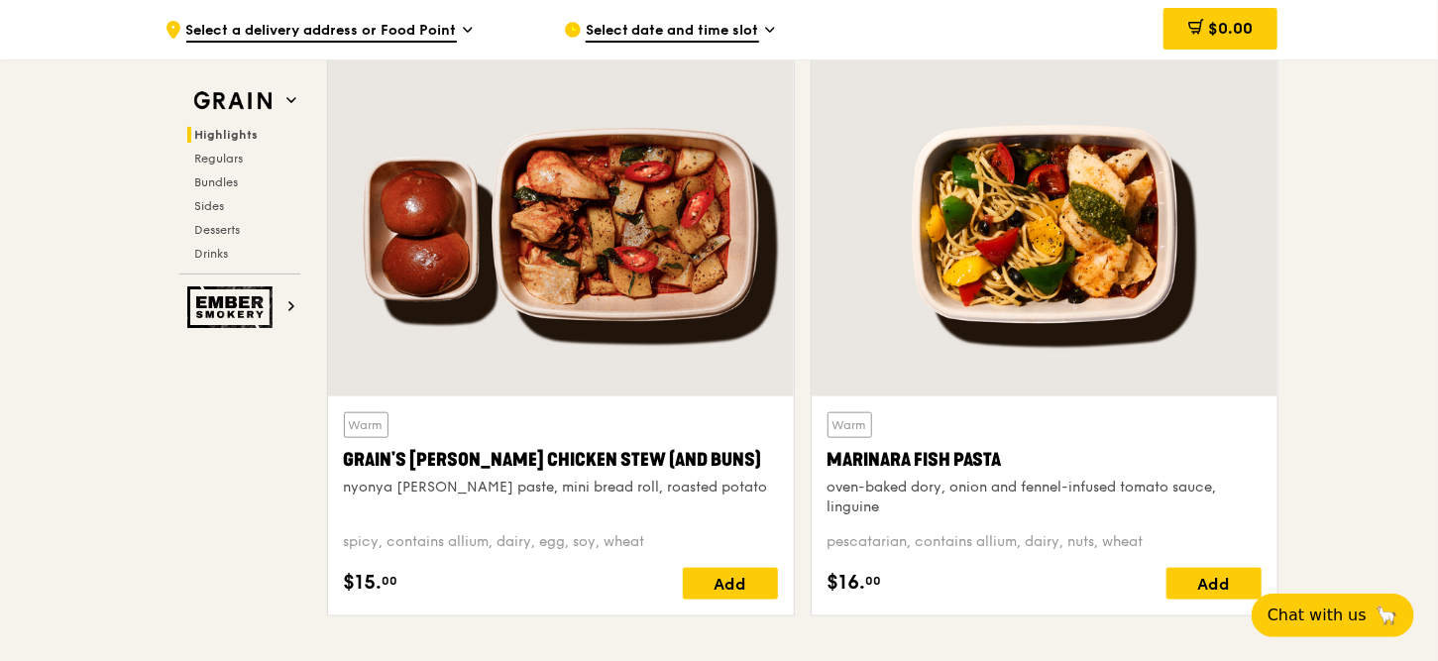
scroll to position [791, 0]
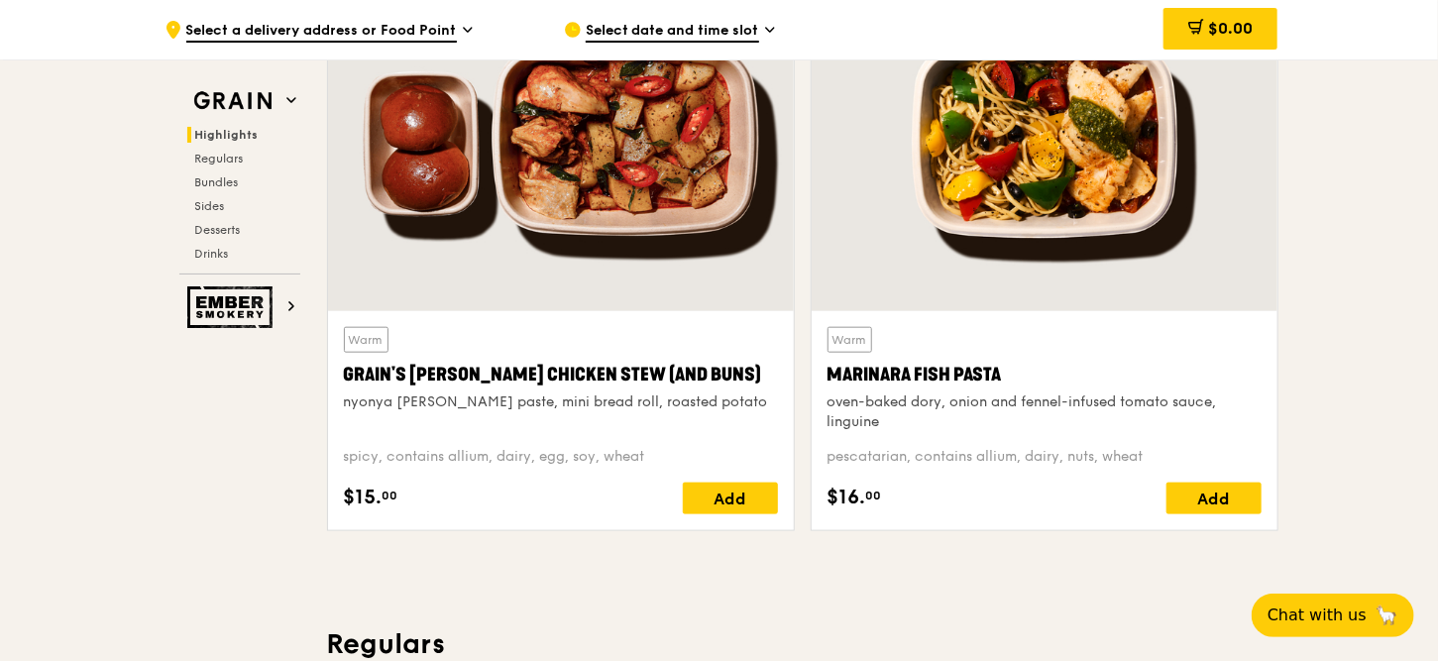
click at [1082, 219] on div at bounding box center [1045, 139] width 466 height 344
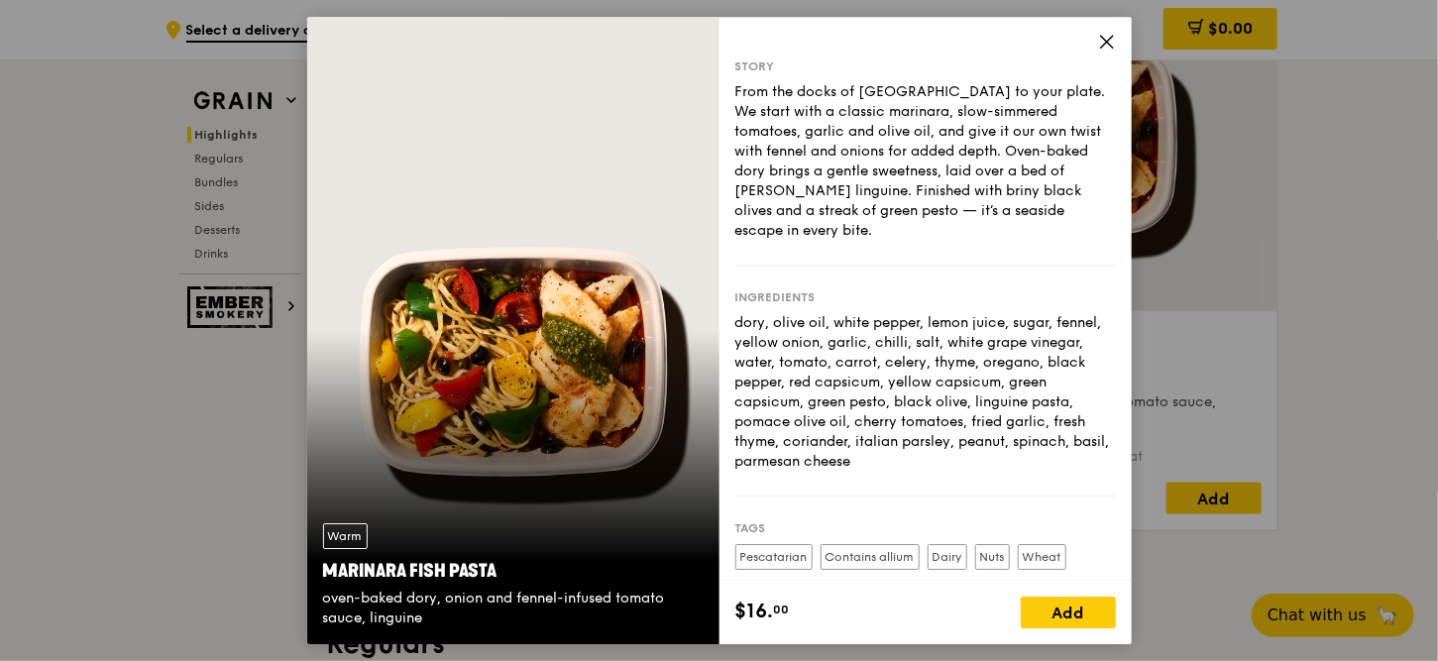
click at [1108, 41] on icon at bounding box center [1107, 42] width 18 height 18
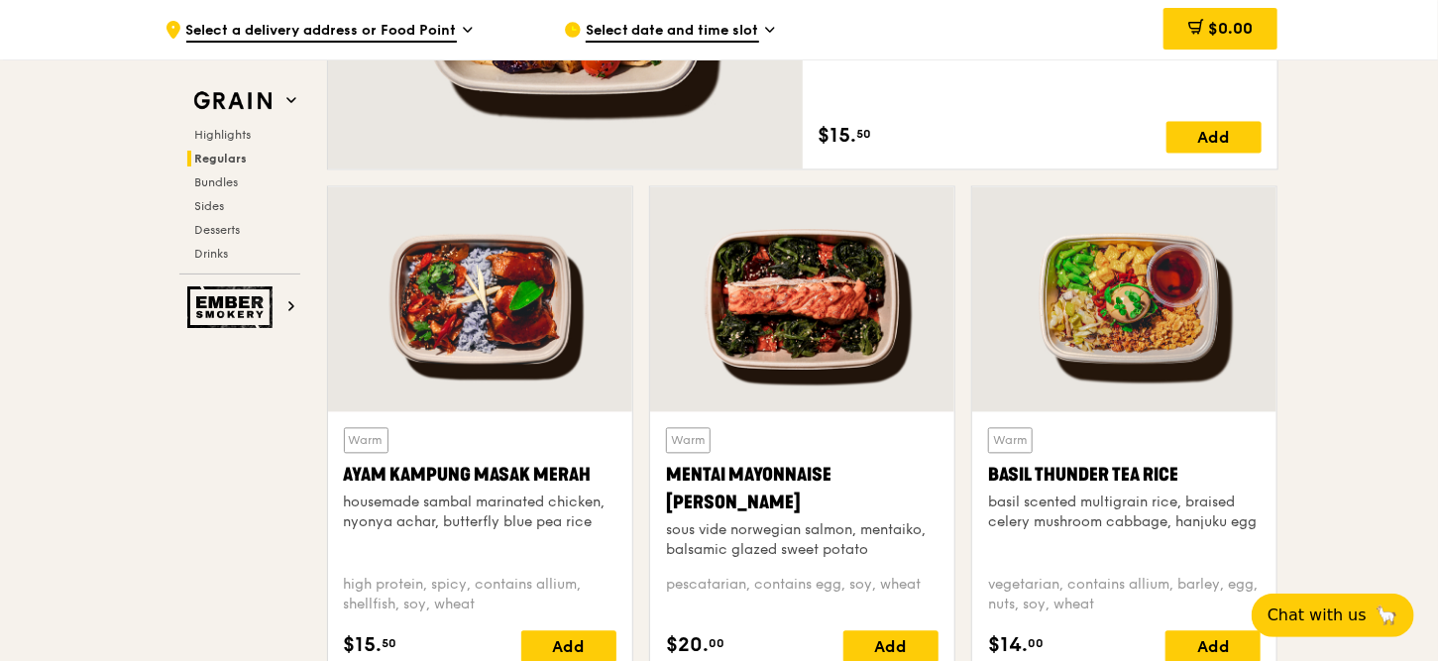
scroll to position [2079, 0]
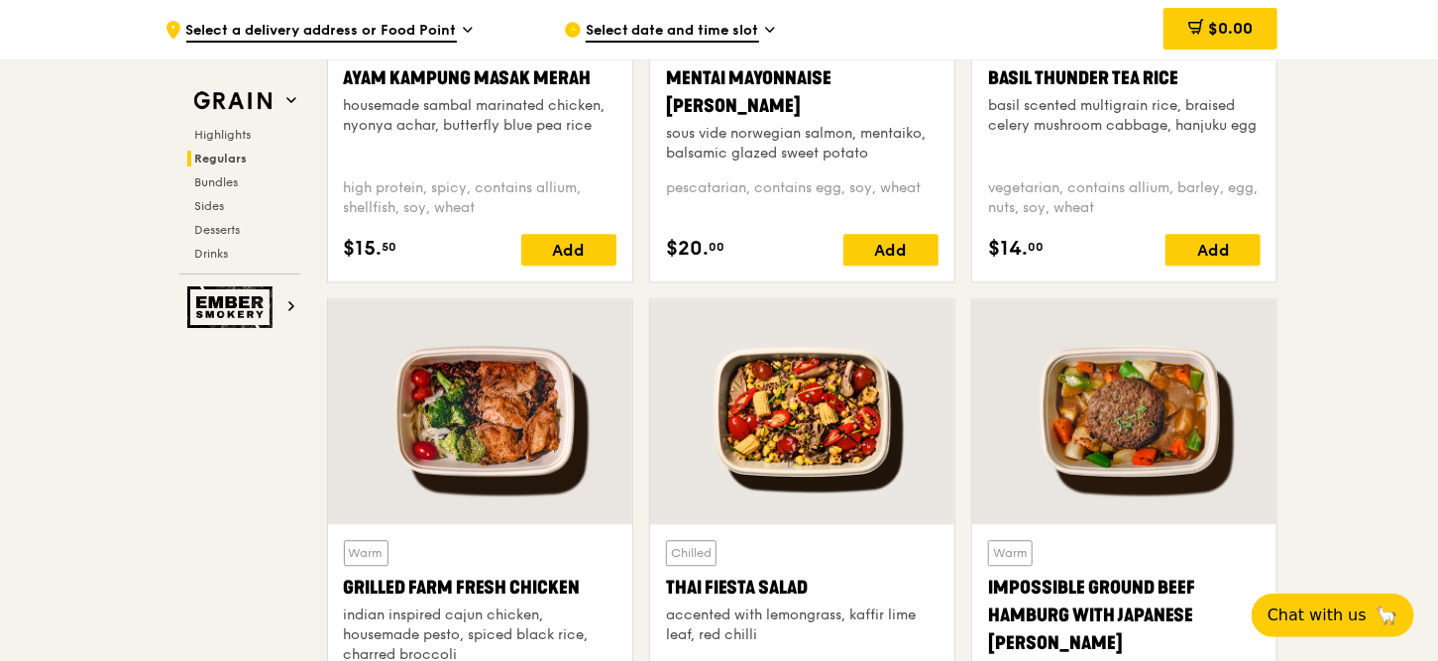
click at [520, 398] on div at bounding box center [480, 411] width 304 height 225
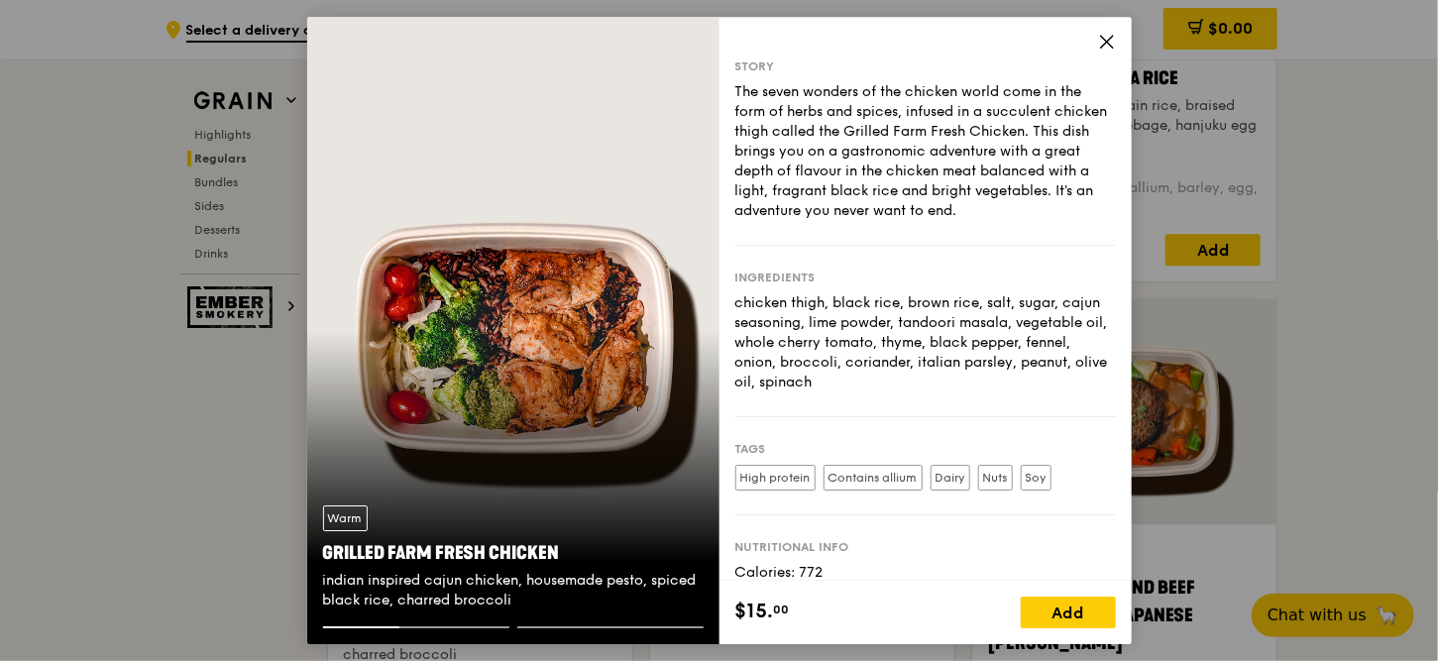
click at [1103, 39] on icon at bounding box center [1107, 42] width 18 height 18
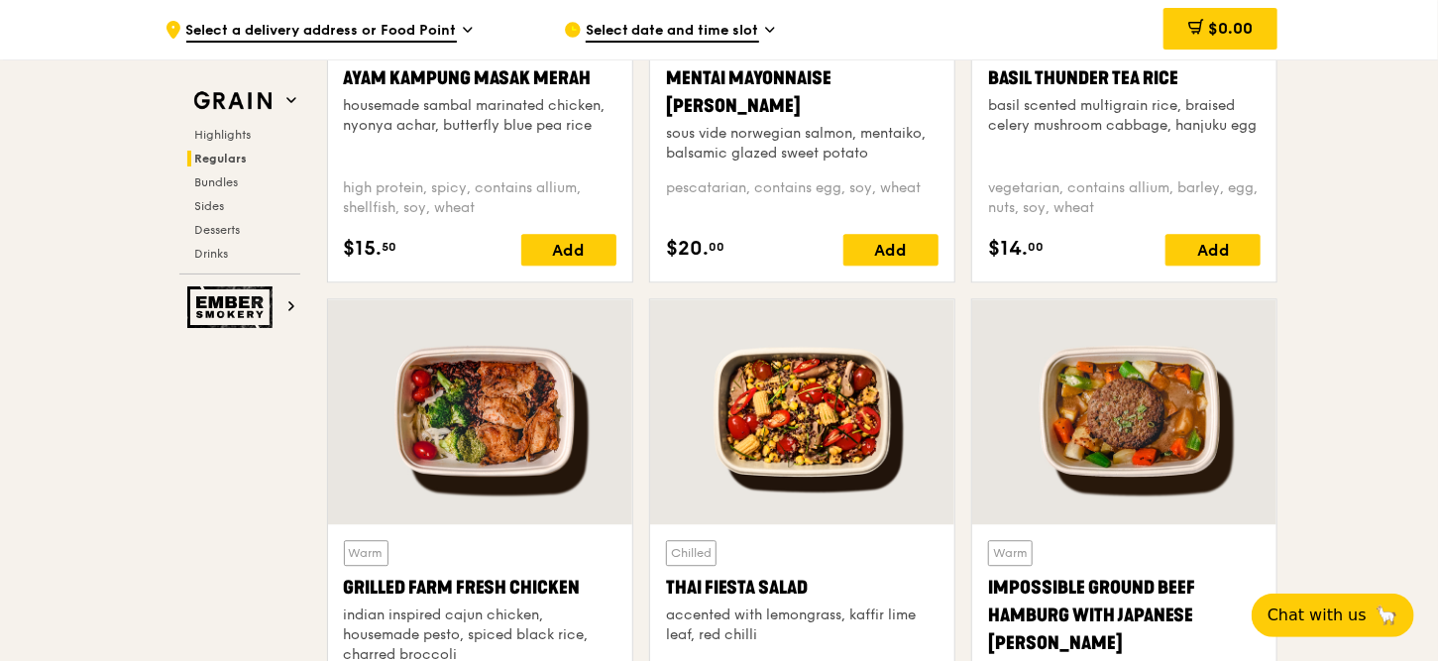
click at [504, 598] on div "Warm Grilled Farm Fresh Chicken indian inspired cajun chicken, housemade pesto,…" at bounding box center [480, 606] width 273 height 132
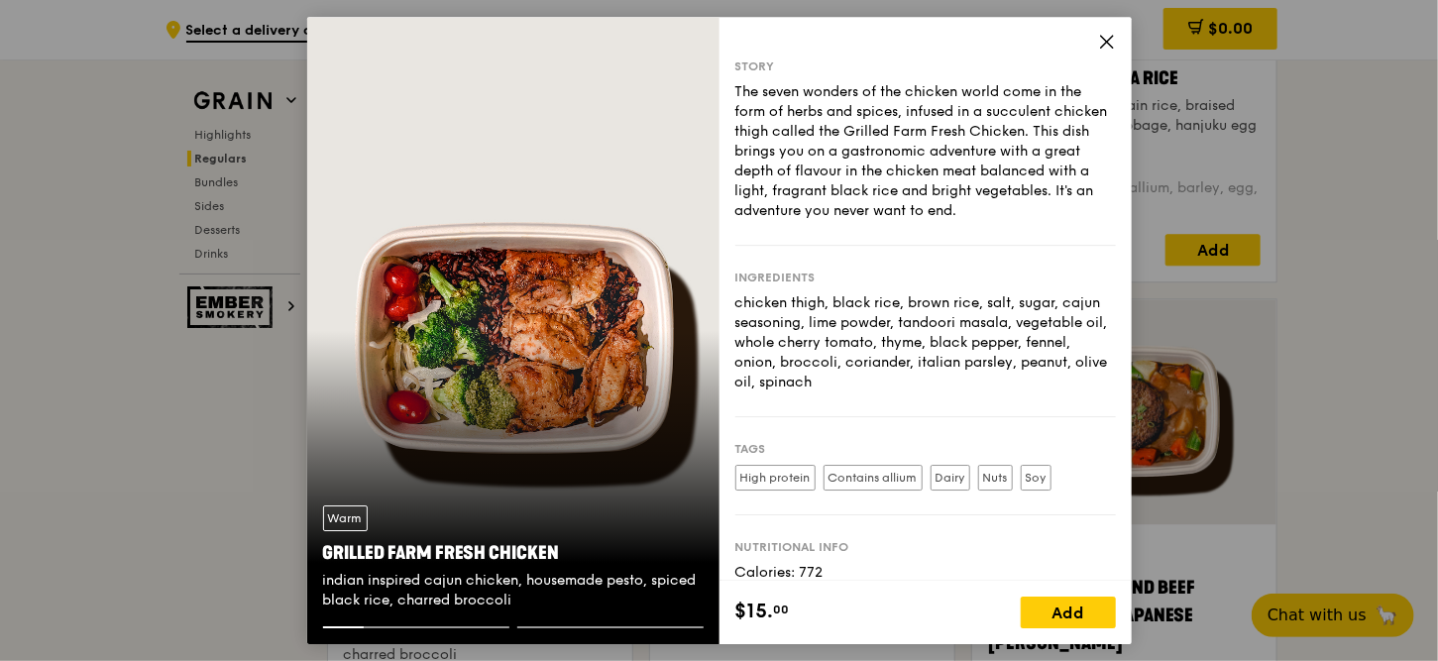
click at [1100, 41] on icon at bounding box center [1107, 42] width 18 height 18
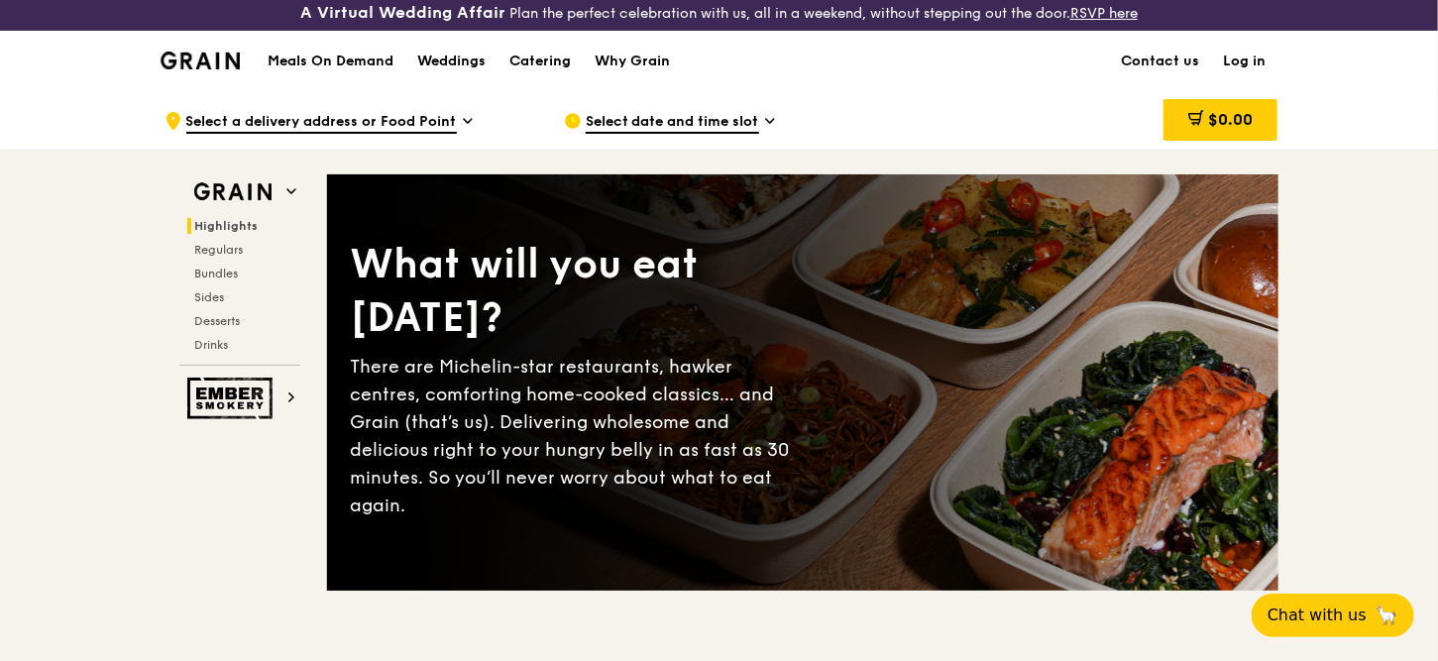
scroll to position [0, 0]
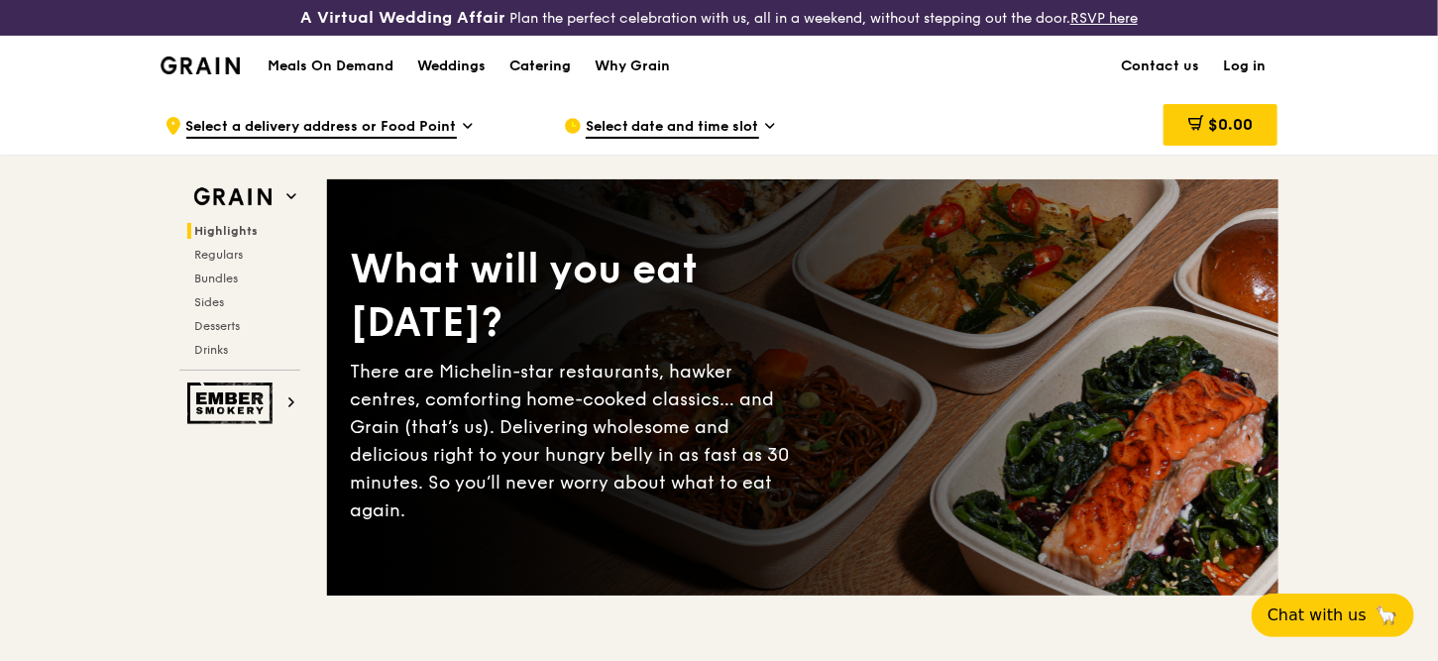
click at [547, 65] on div "Catering" at bounding box center [539, 66] width 61 height 59
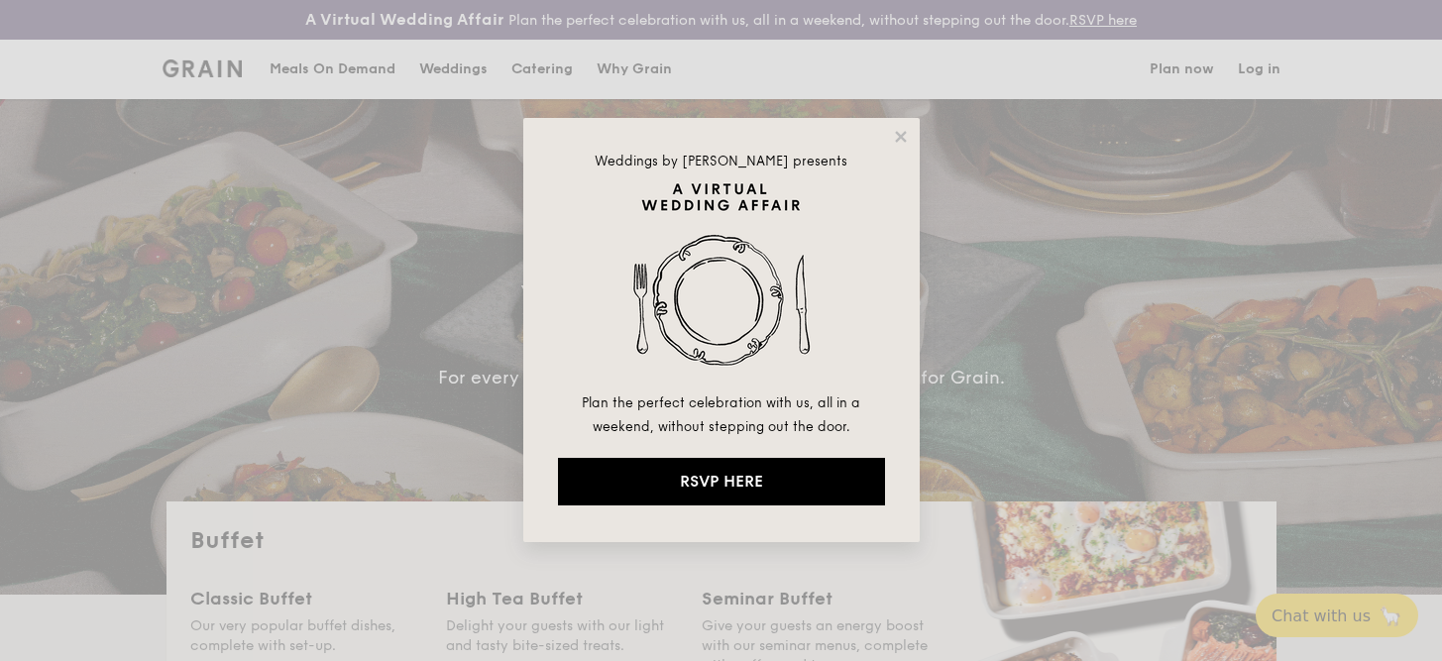
select select
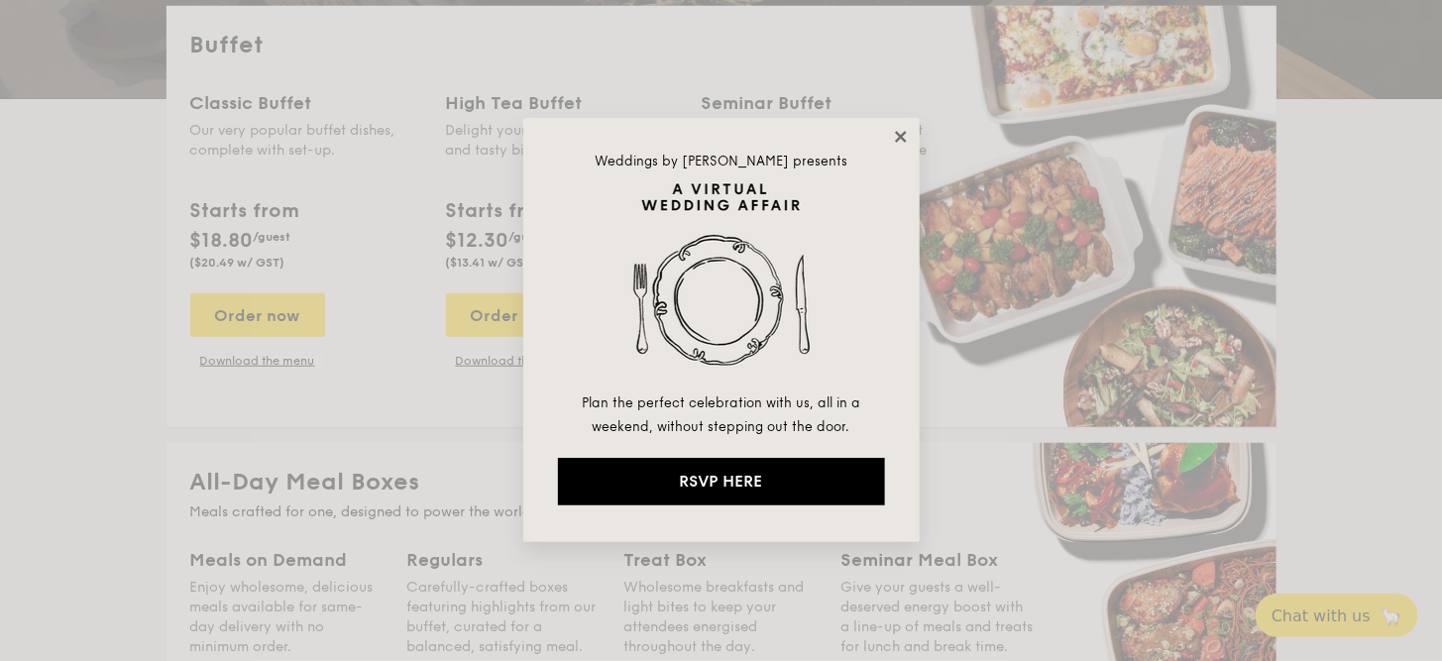
click at [902, 131] on icon at bounding box center [901, 137] width 18 height 18
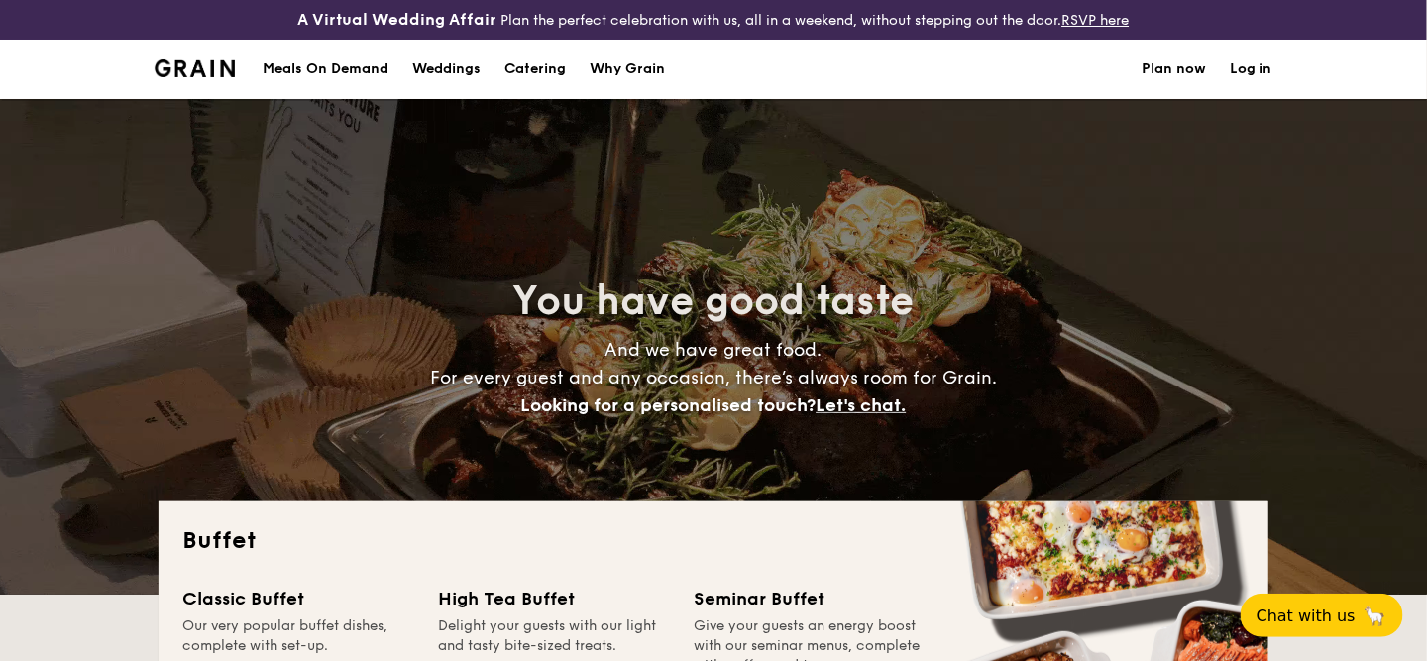
click at [305, 69] on div "Meals On Demand" at bounding box center [326, 69] width 126 height 59
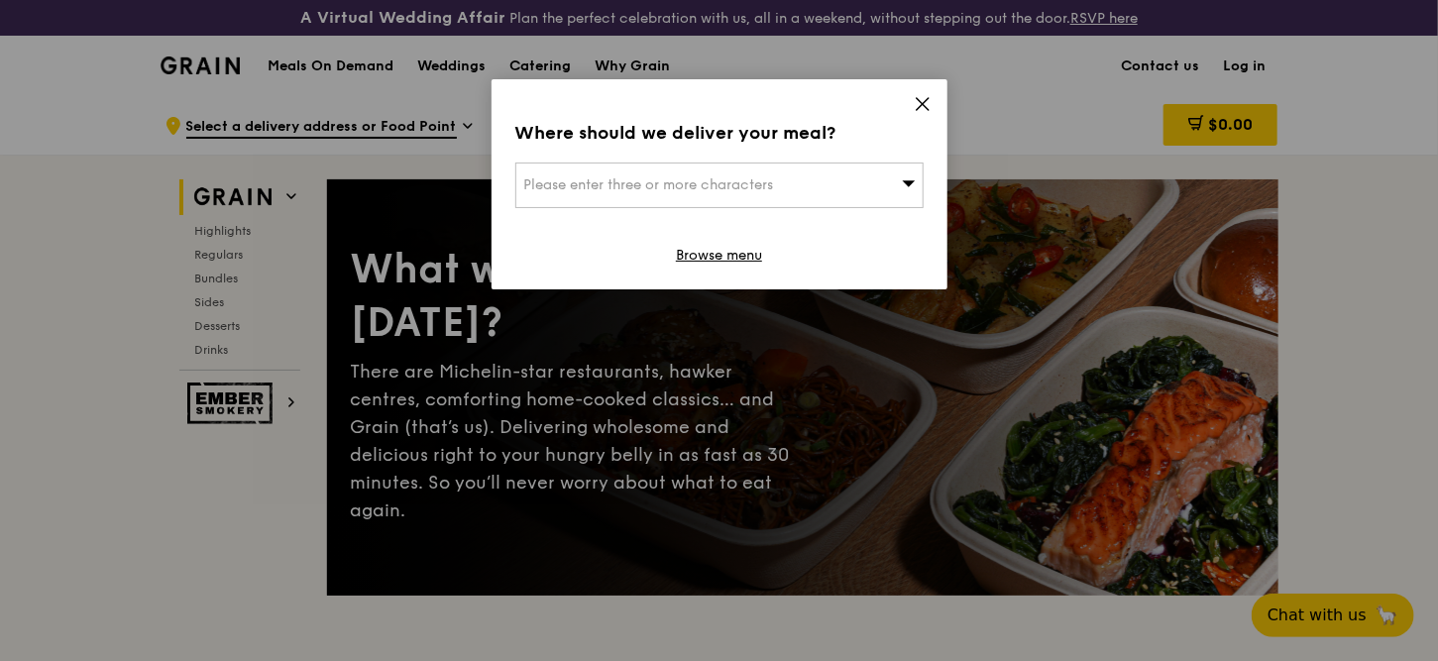
click at [925, 101] on icon at bounding box center [923, 104] width 12 height 12
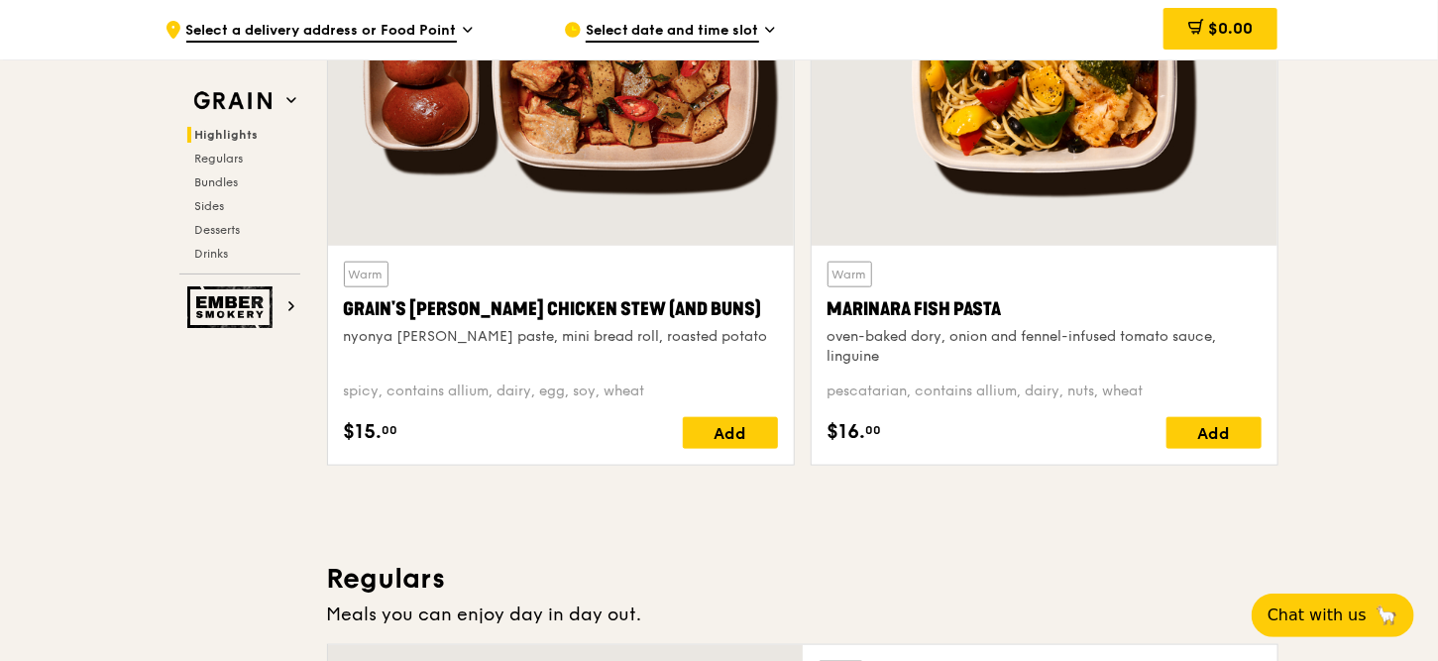
scroll to position [892, 0]
